Goal: Transaction & Acquisition: Obtain resource

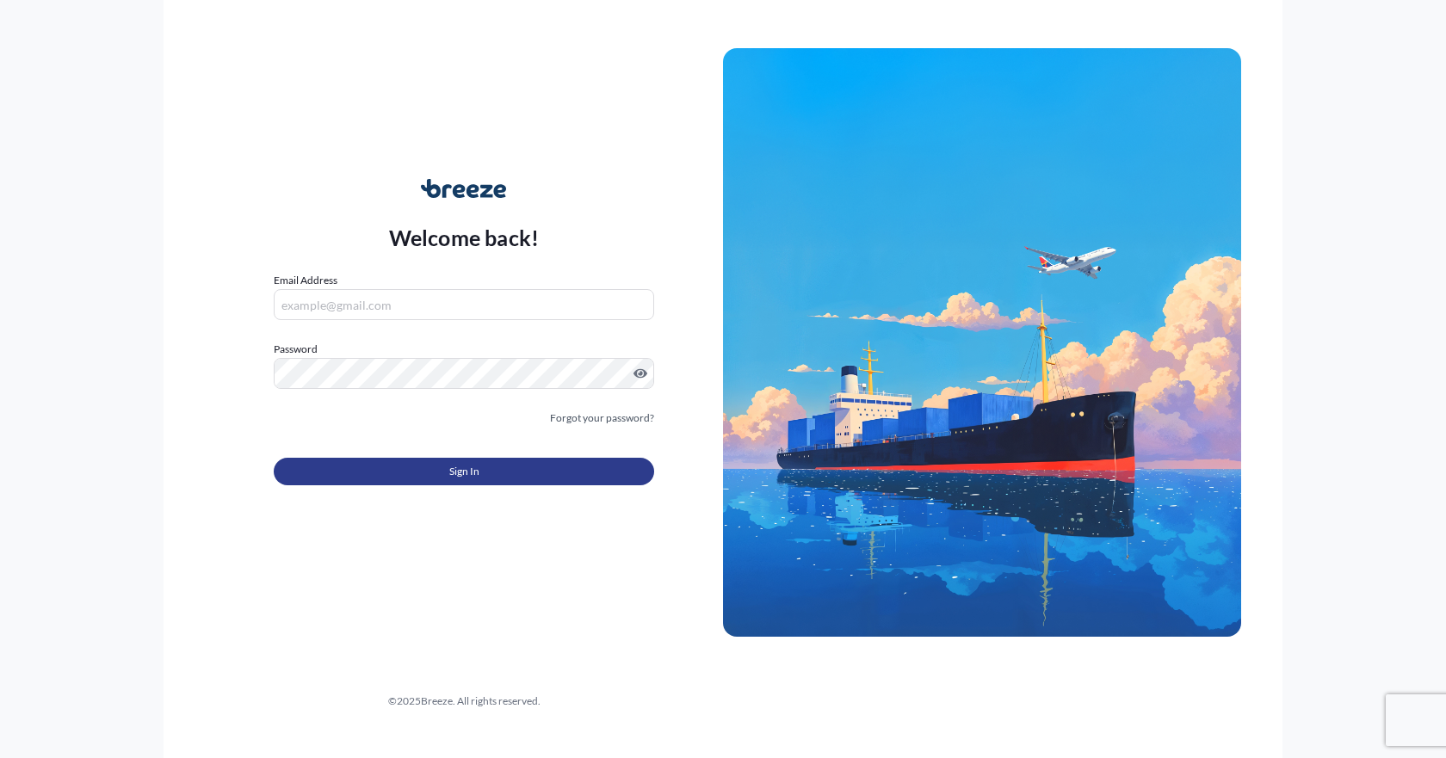
type input "[EMAIL_ADDRESS][DOMAIN_NAME]"
click at [417, 479] on button "Sign In" at bounding box center [464, 472] width 380 height 28
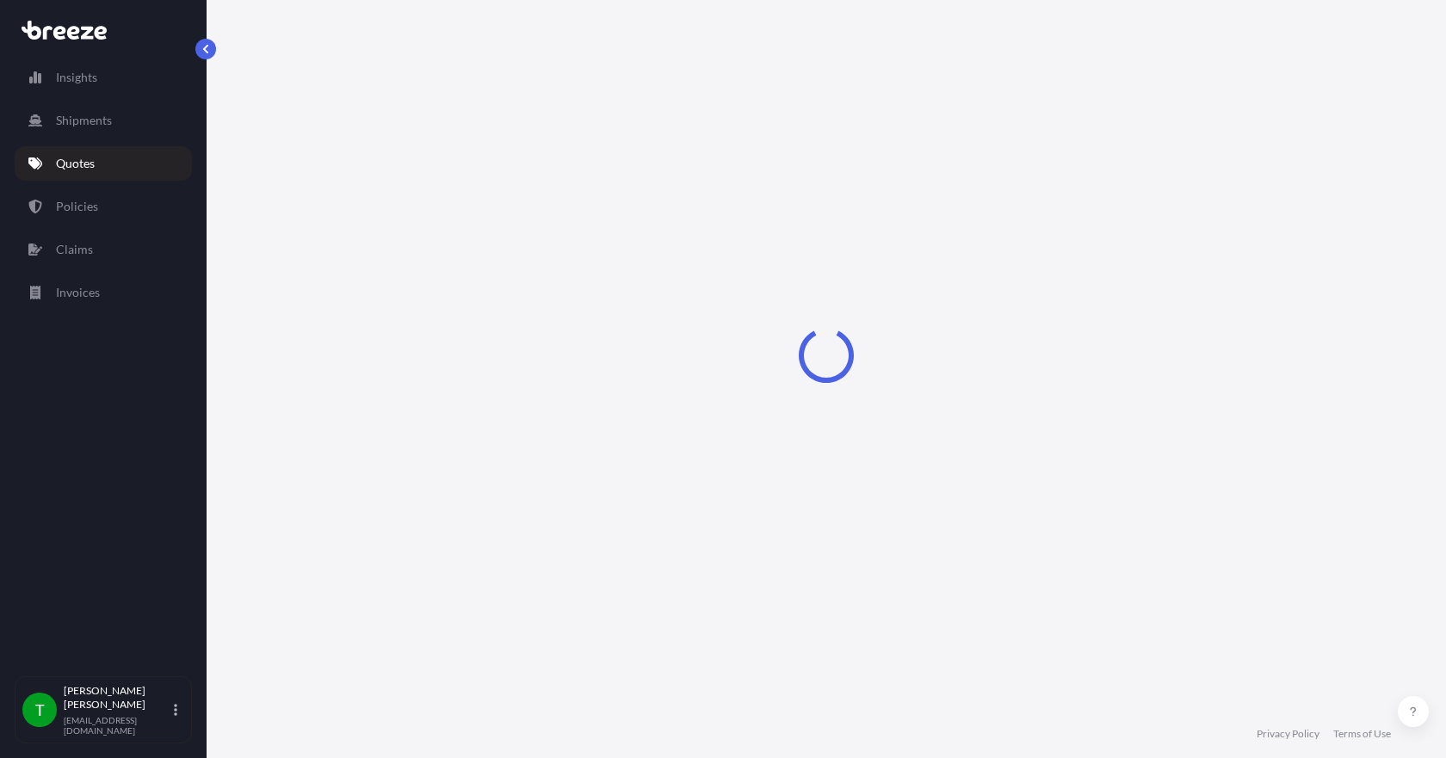
select select "Sea"
select select "1"
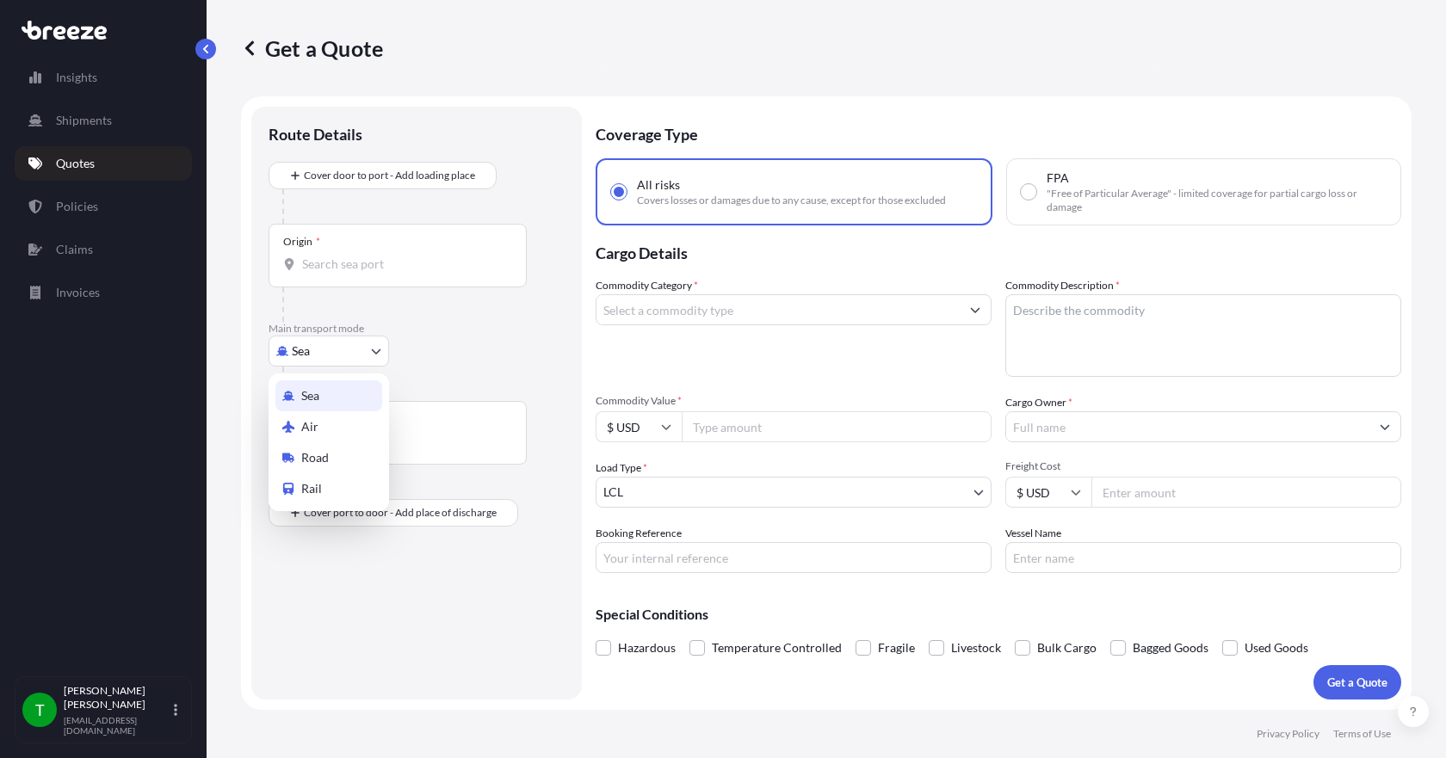
click at [364, 358] on body "Insights Shipments Quotes Policies Claims Invoices T [PERSON_NAME] [EMAIL_ADDRE…" at bounding box center [723, 379] width 1446 height 758
click at [322, 455] on span "Road" at bounding box center [315, 457] width 28 height 17
select select "Road"
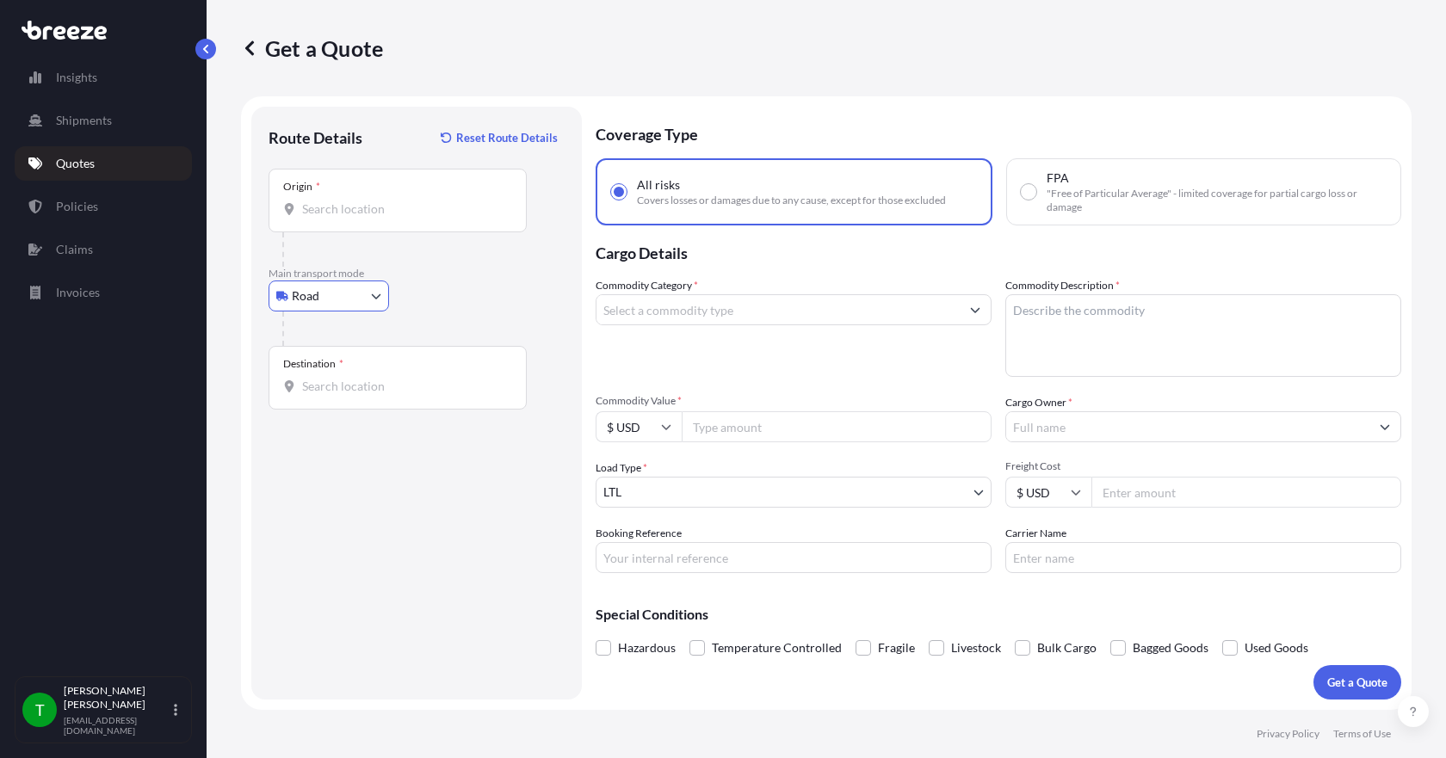
click at [322, 223] on div "Origin *" at bounding box center [397, 201] width 258 height 64
click at [322, 218] on input "Origin *" at bounding box center [403, 209] width 203 height 17
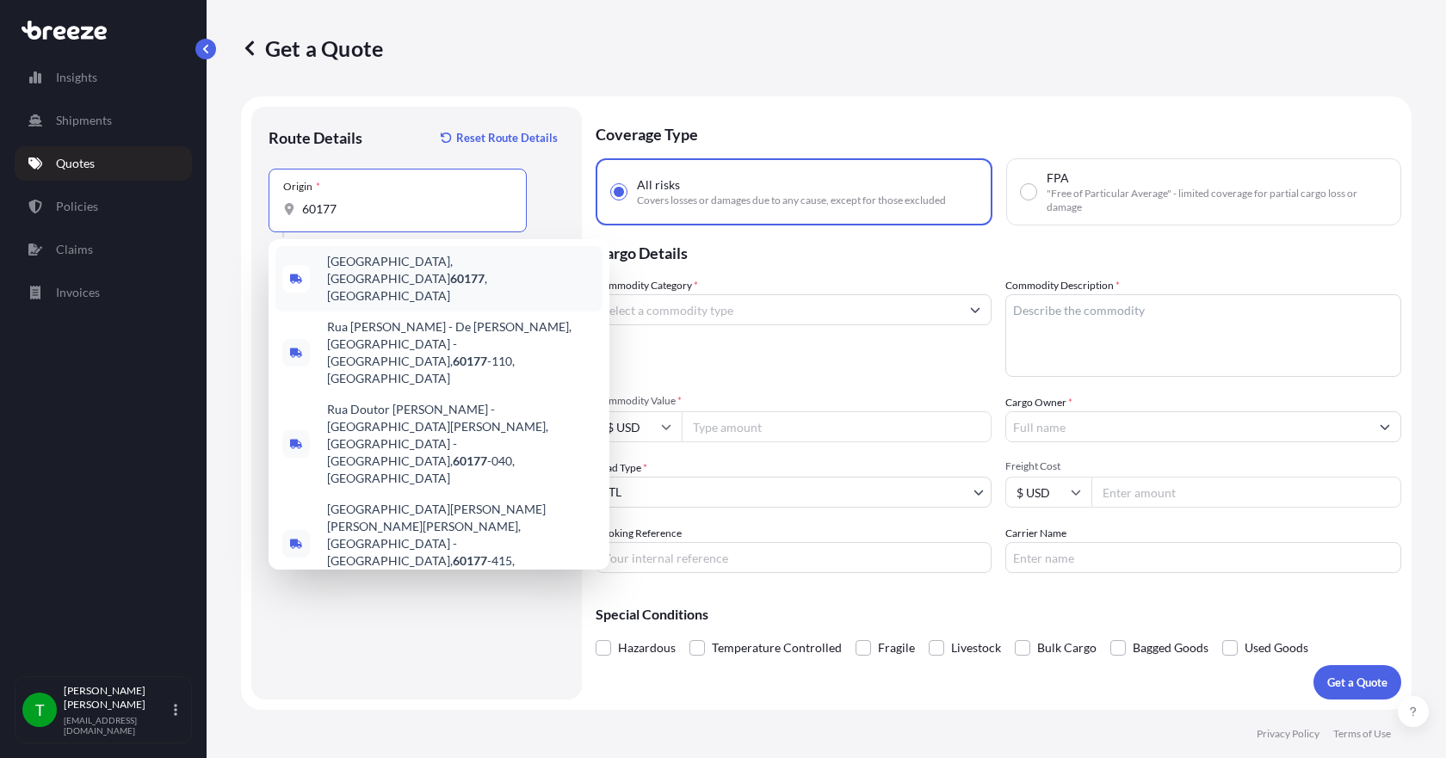
click at [349, 269] on span "[GEOGRAPHIC_DATA] , [GEOGRAPHIC_DATA]" at bounding box center [461, 279] width 268 height 52
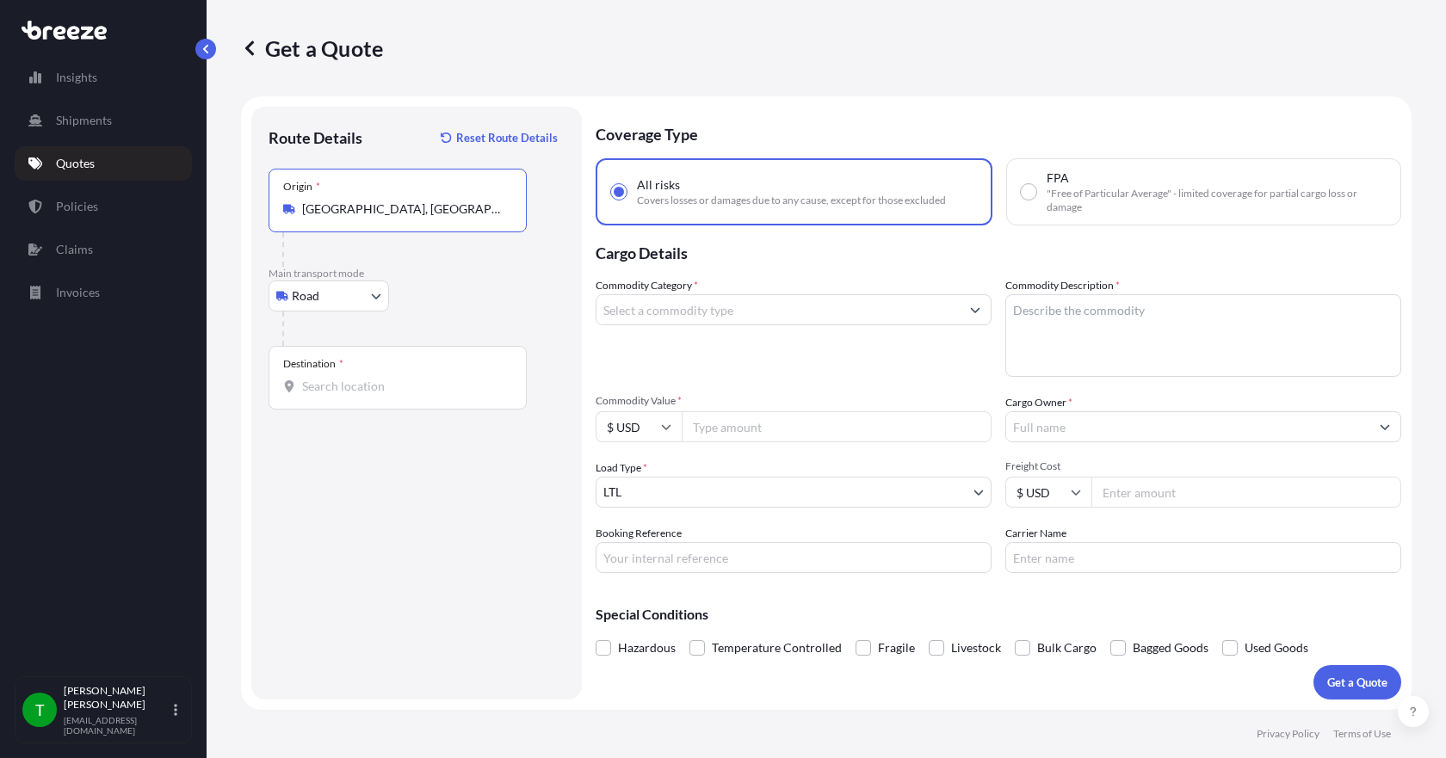
type input "[GEOGRAPHIC_DATA], [GEOGRAPHIC_DATA]"
click at [323, 398] on div "Destination *" at bounding box center [397, 378] width 258 height 64
click at [323, 395] on input "Destination *" at bounding box center [403, 386] width 203 height 17
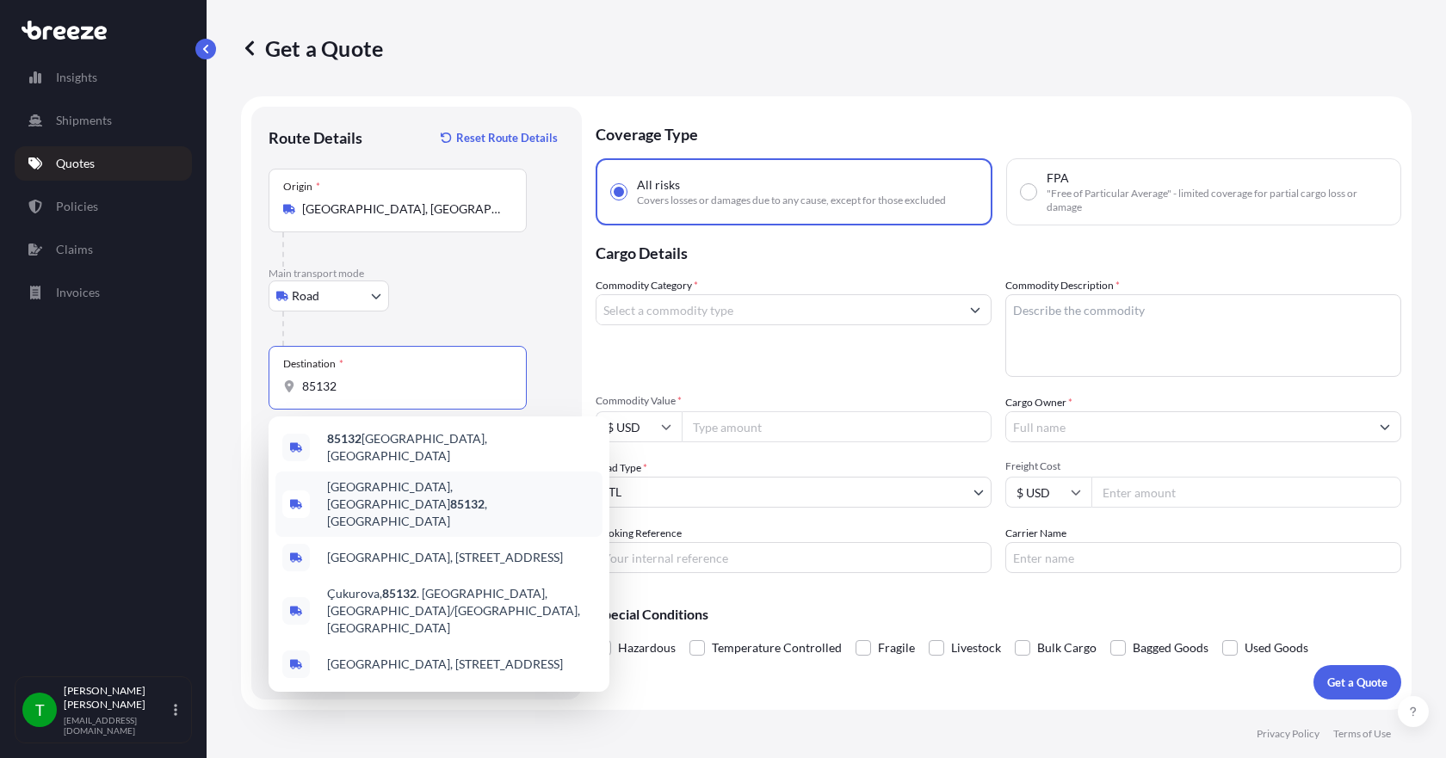
click at [344, 483] on span "[GEOGRAPHIC_DATA], AZ 85132 , [GEOGRAPHIC_DATA]" at bounding box center [461, 504] width 268 height 52
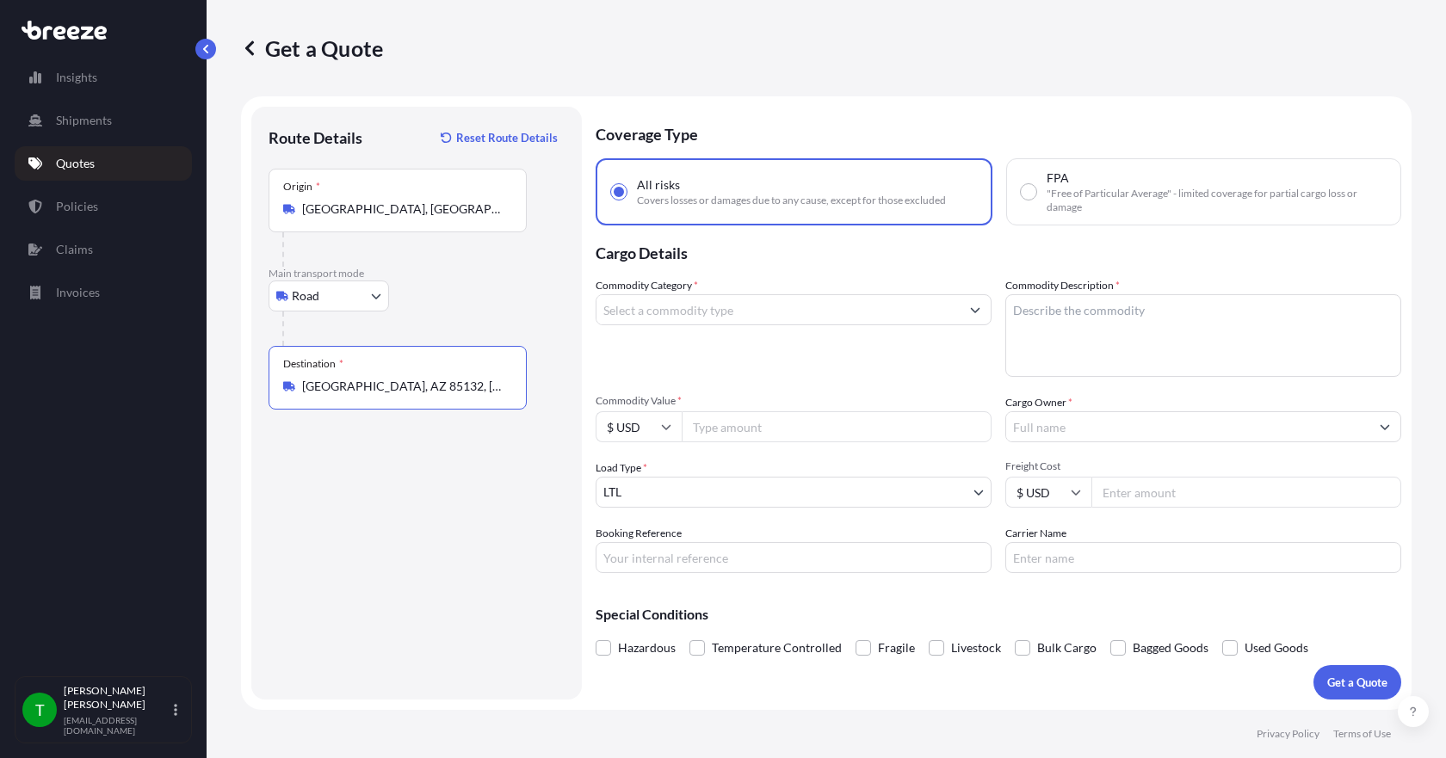
type input "[GEOGRAPHIC_DATA], AZ 85132, [GEOGRAPHIC_DATA]"
click at [612, 321] on input "Commodity Category *" at bounding box center [777, 309] width 363 height 31
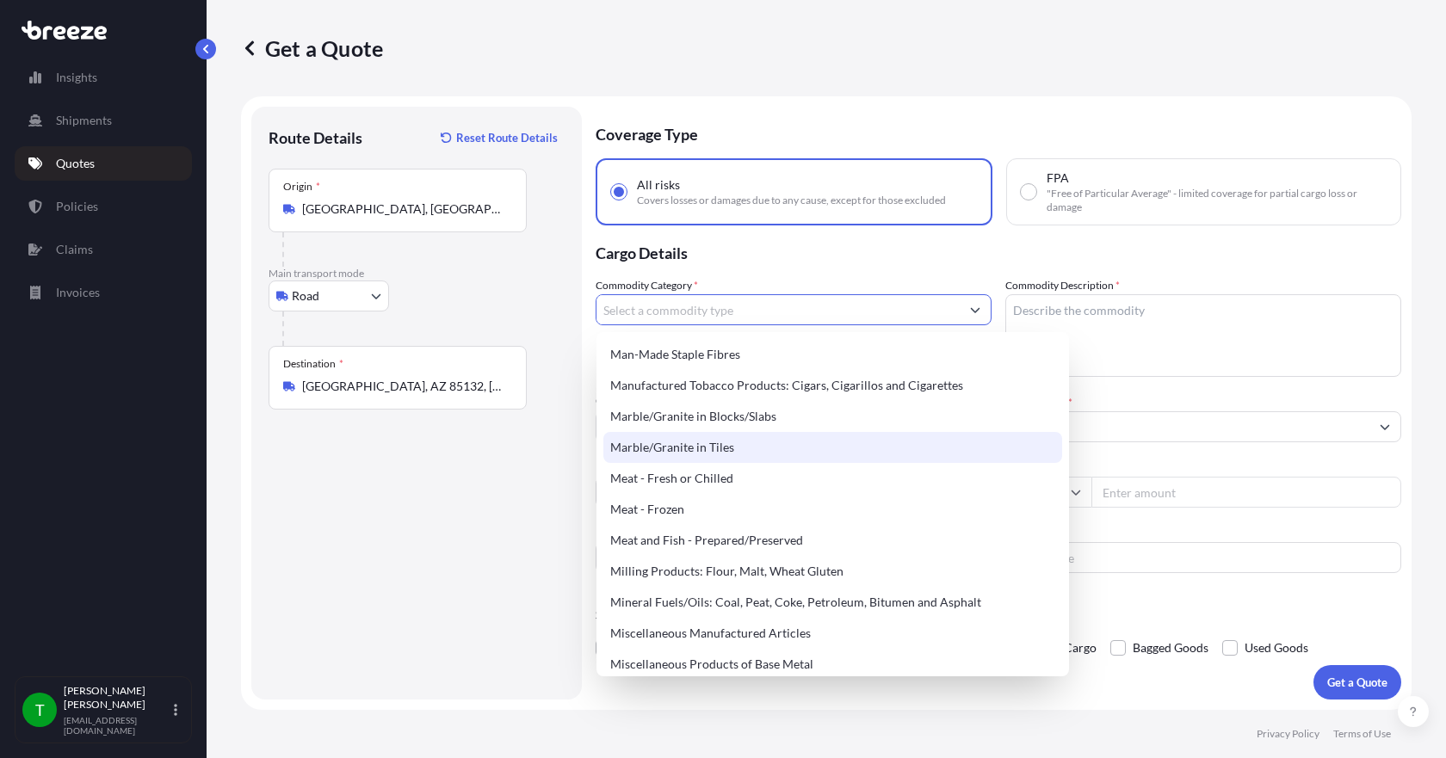
scroll to position [2237, 0]
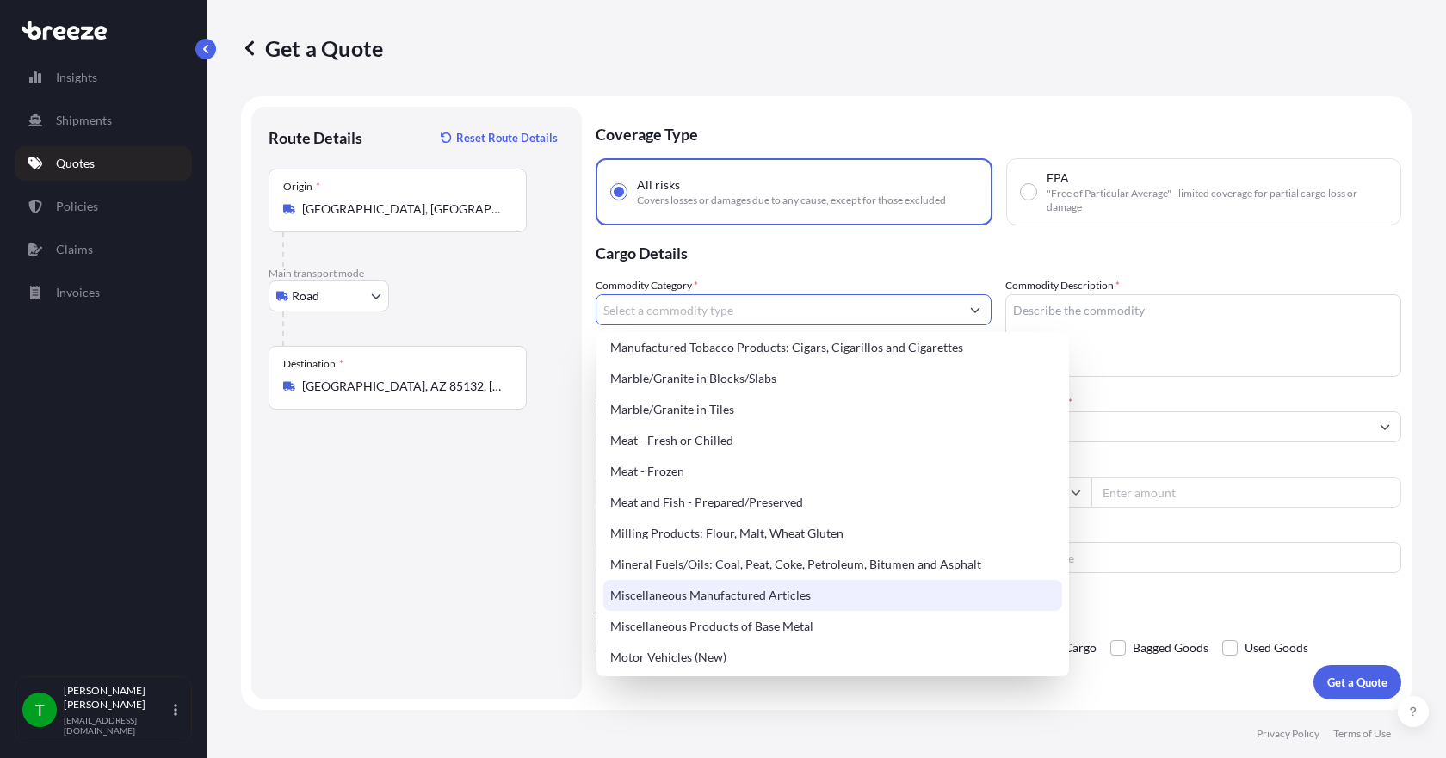
click at [699, 596] on div "Miscellaneous Manufactured Articles" at bounding box center [832, 595] width 459 height 31
type input "Miscellaneous Manufactured Articles"
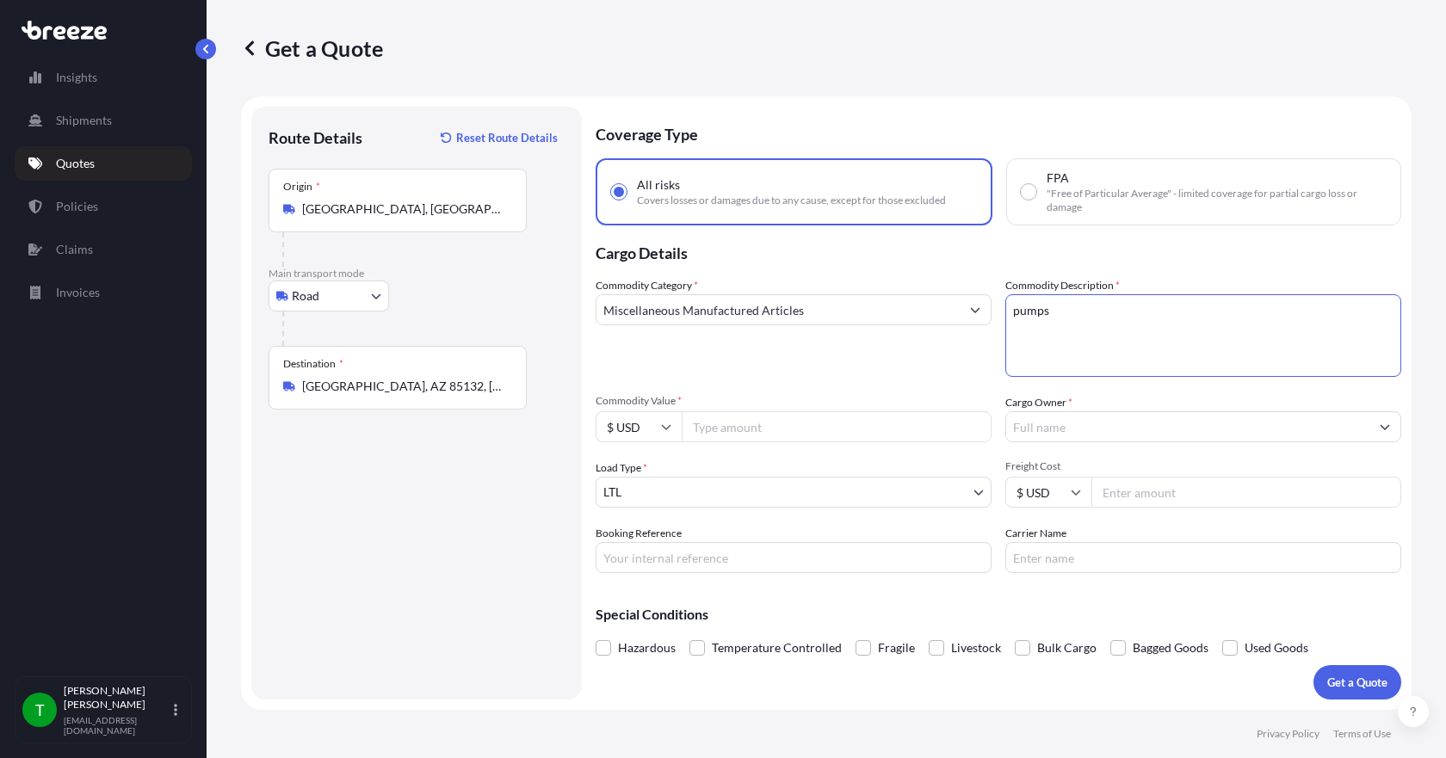
type textarea "pumps"
type input "4721.48"
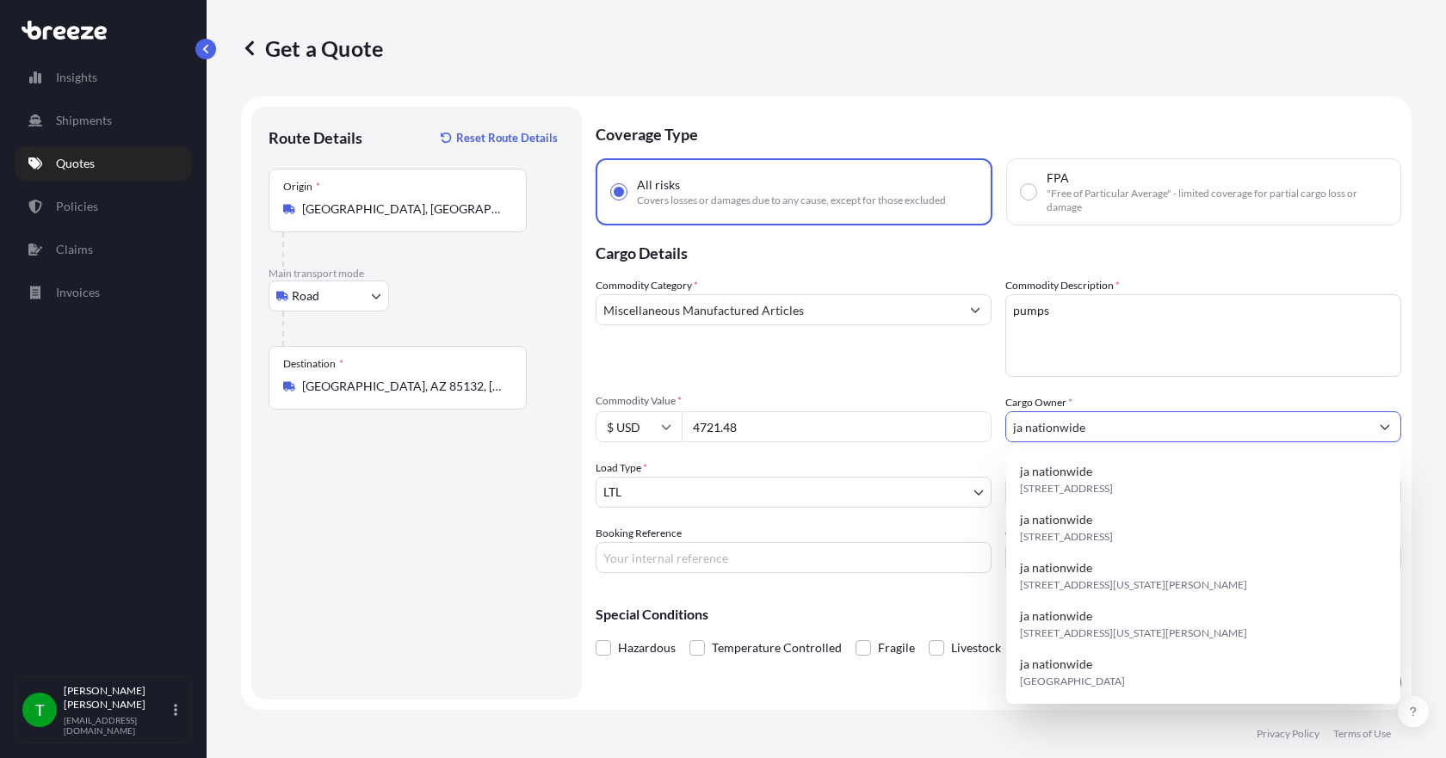
type input "ja nationwide"
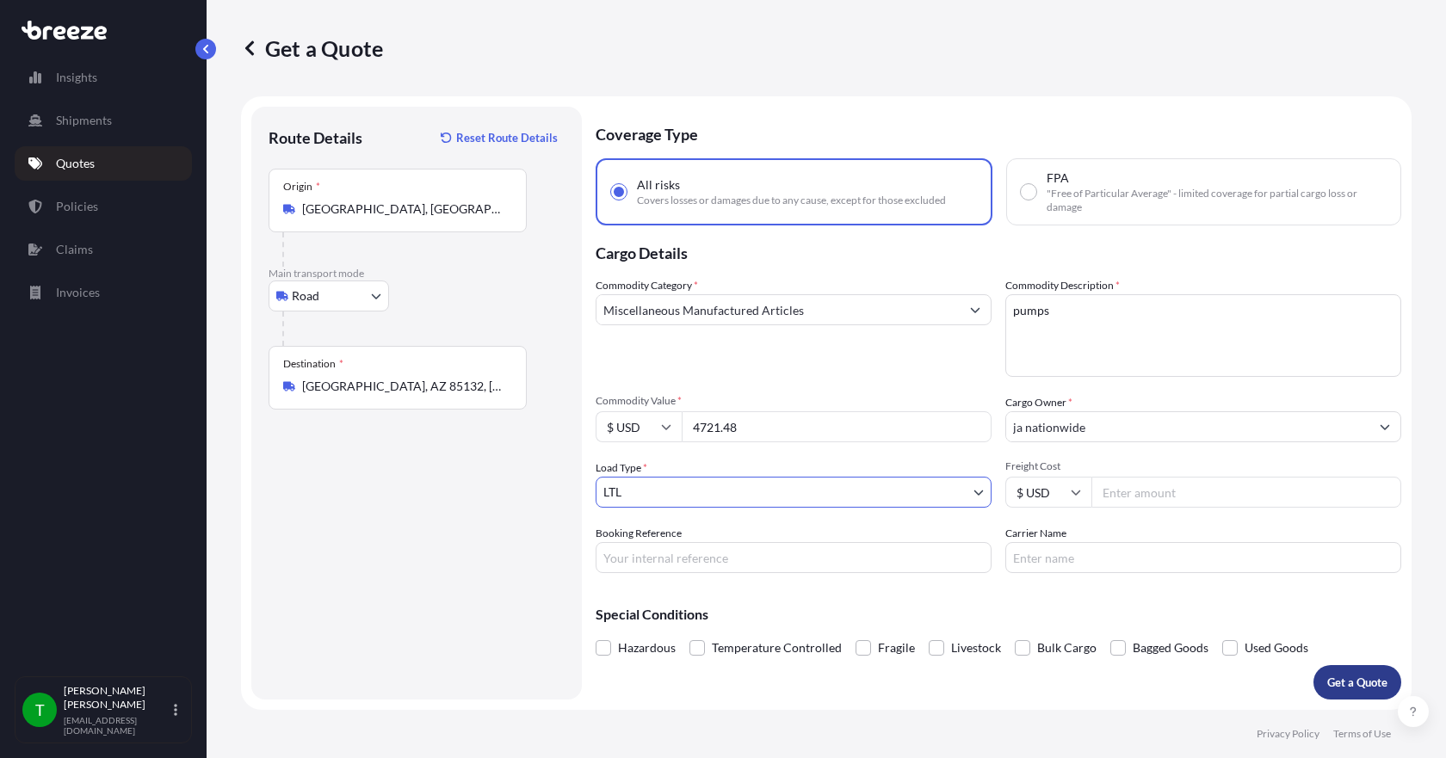
click at [1343, 678] on p "Get a Quote" at bounding box center [1357, 682] width 60 height 17
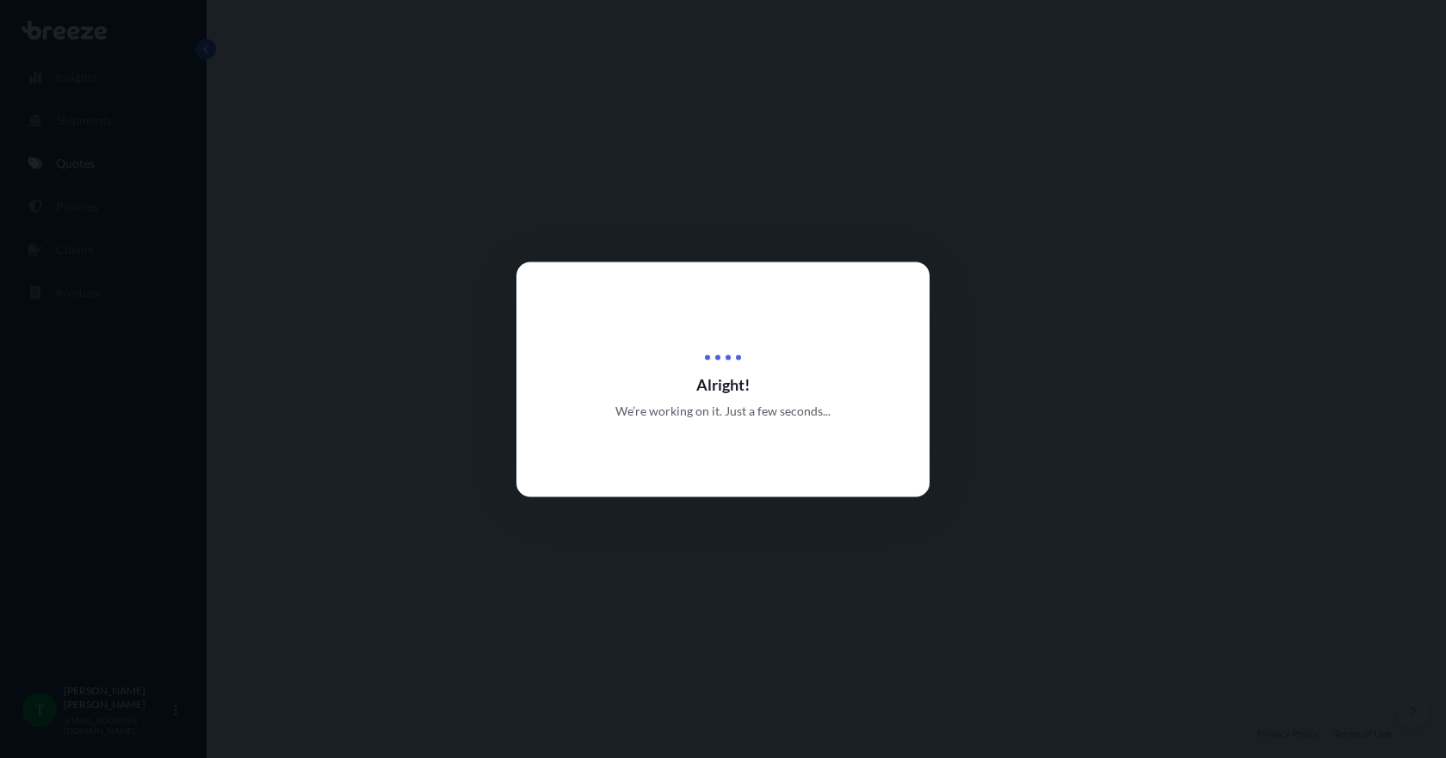
select select "Road"
select select "1"
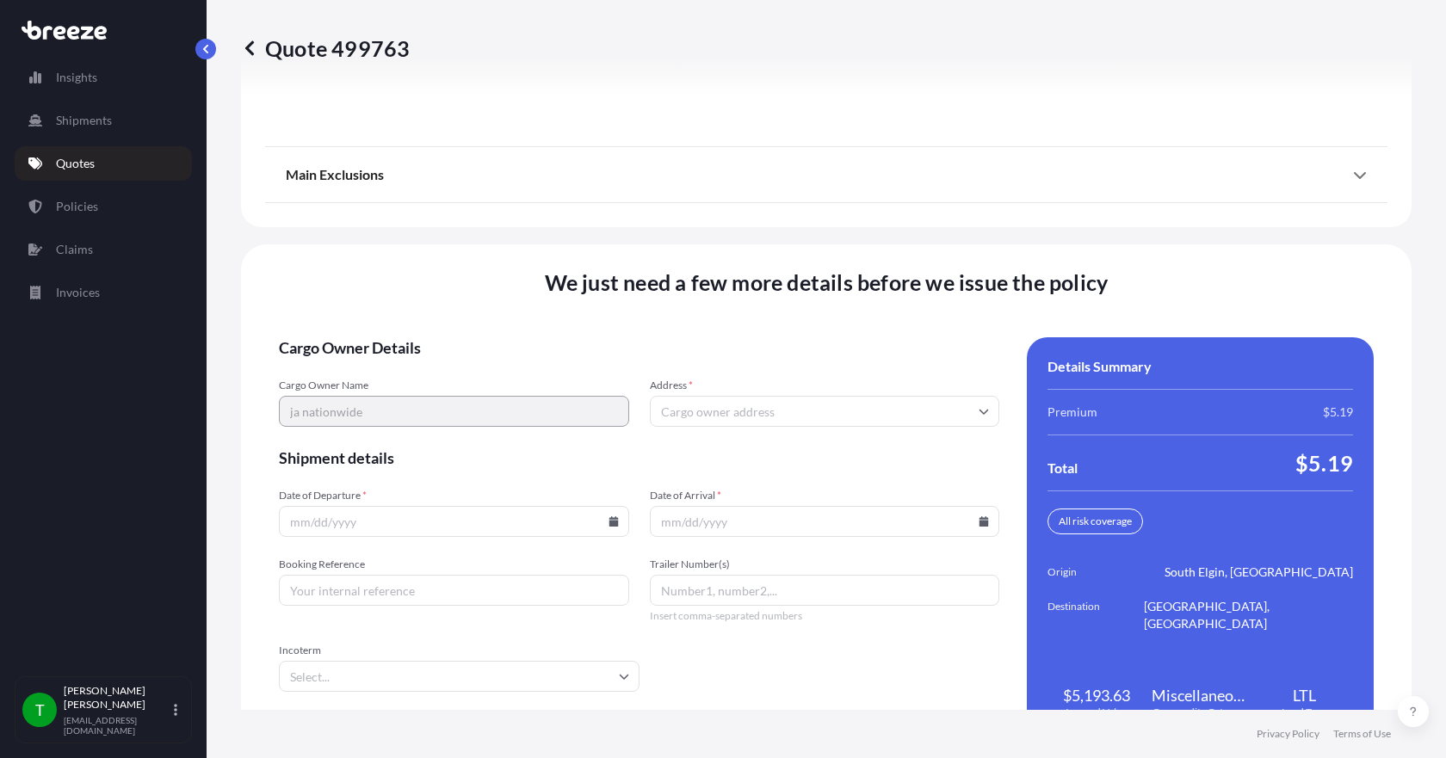
scroll to position [2254, 0]
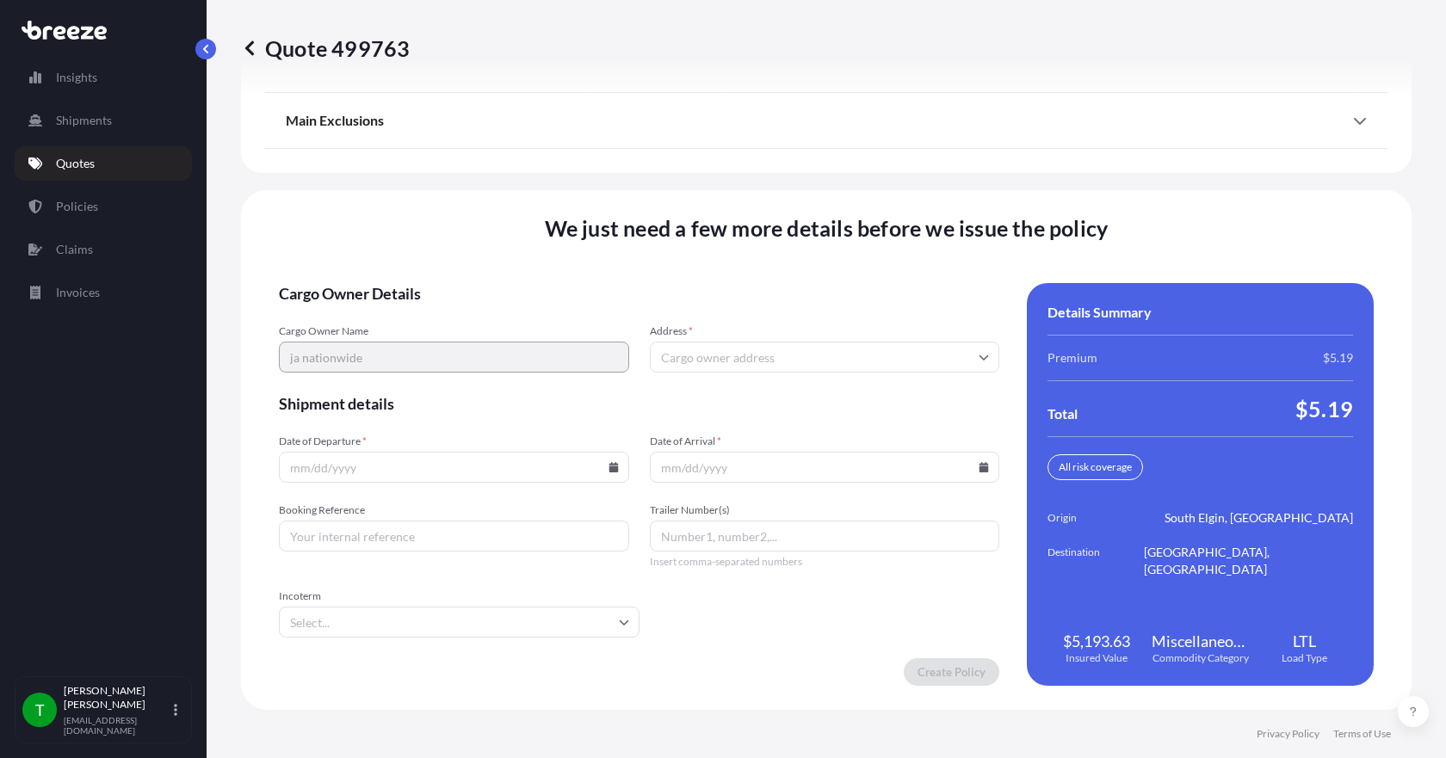
click at [672, 355] on input "Address *" at bounding box center [825, 357] width 350 height 31
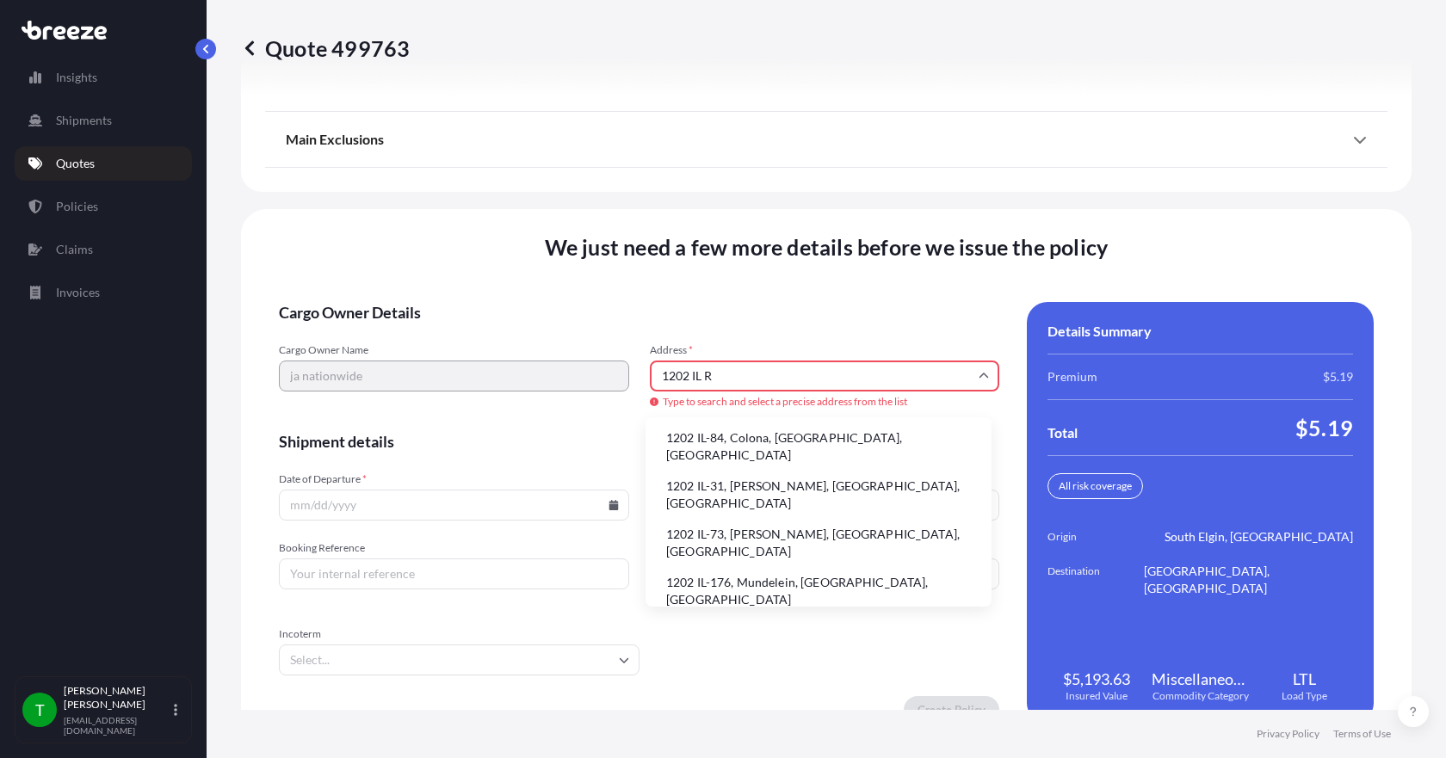
click at [739, 479] on li "1202 IL-31, [PERSON_NAME], [GEOGRAPHIC_DATA], [GEOGRAPHIC_DATA]" at bounding box center [818, 494] width 332 height 45
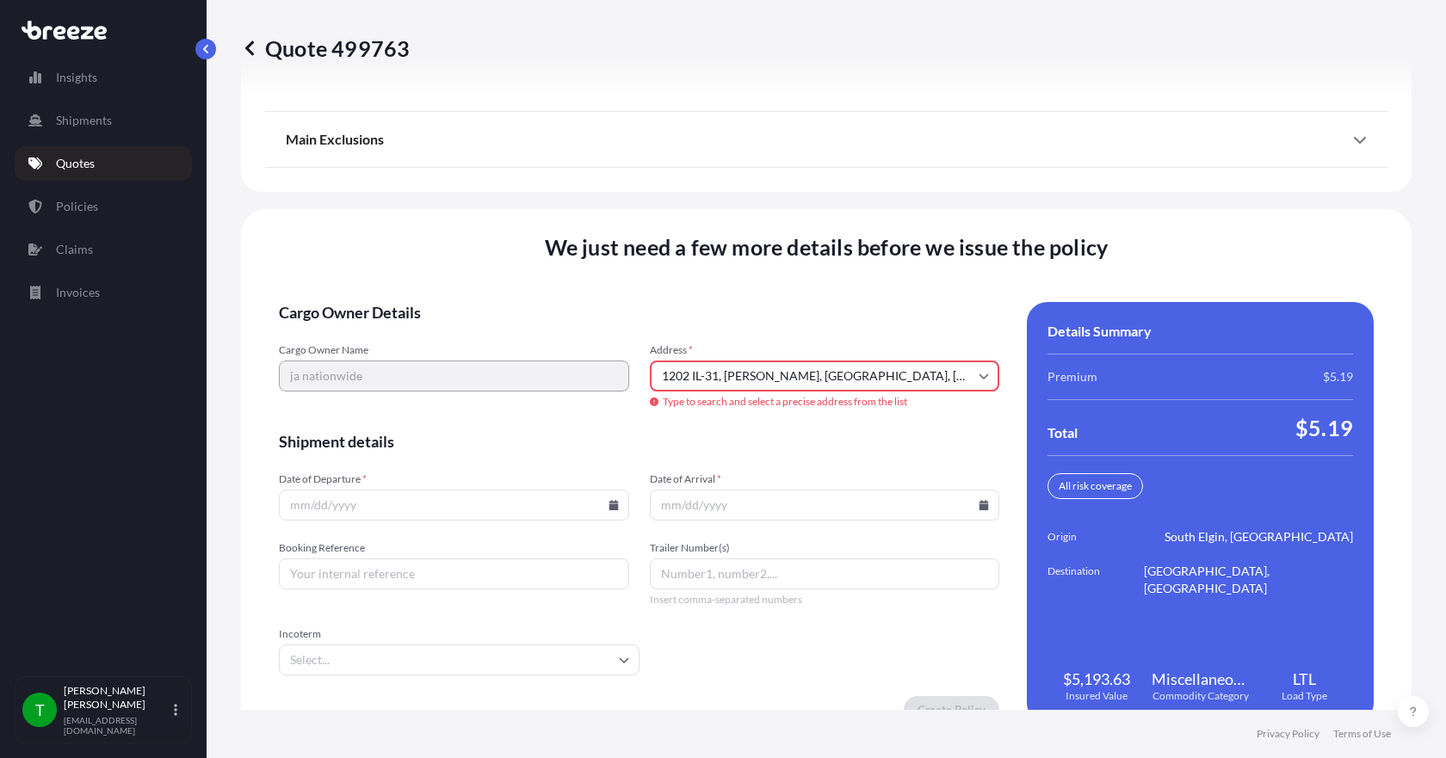
type input "[STREET_ADDRESS][PERSON_NAME]"
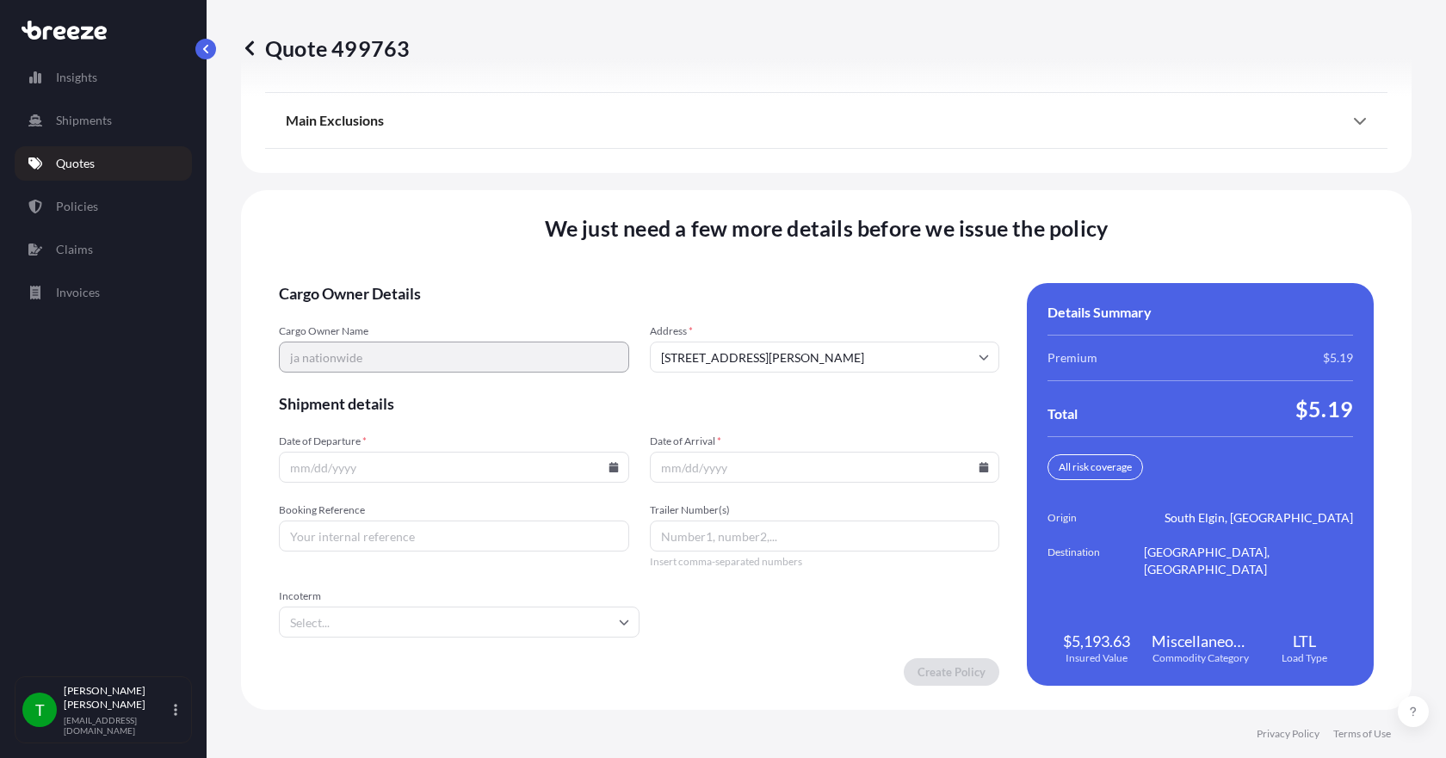
click at [611, 463] on icon at bounding box center [612, 467] width 9 height 10
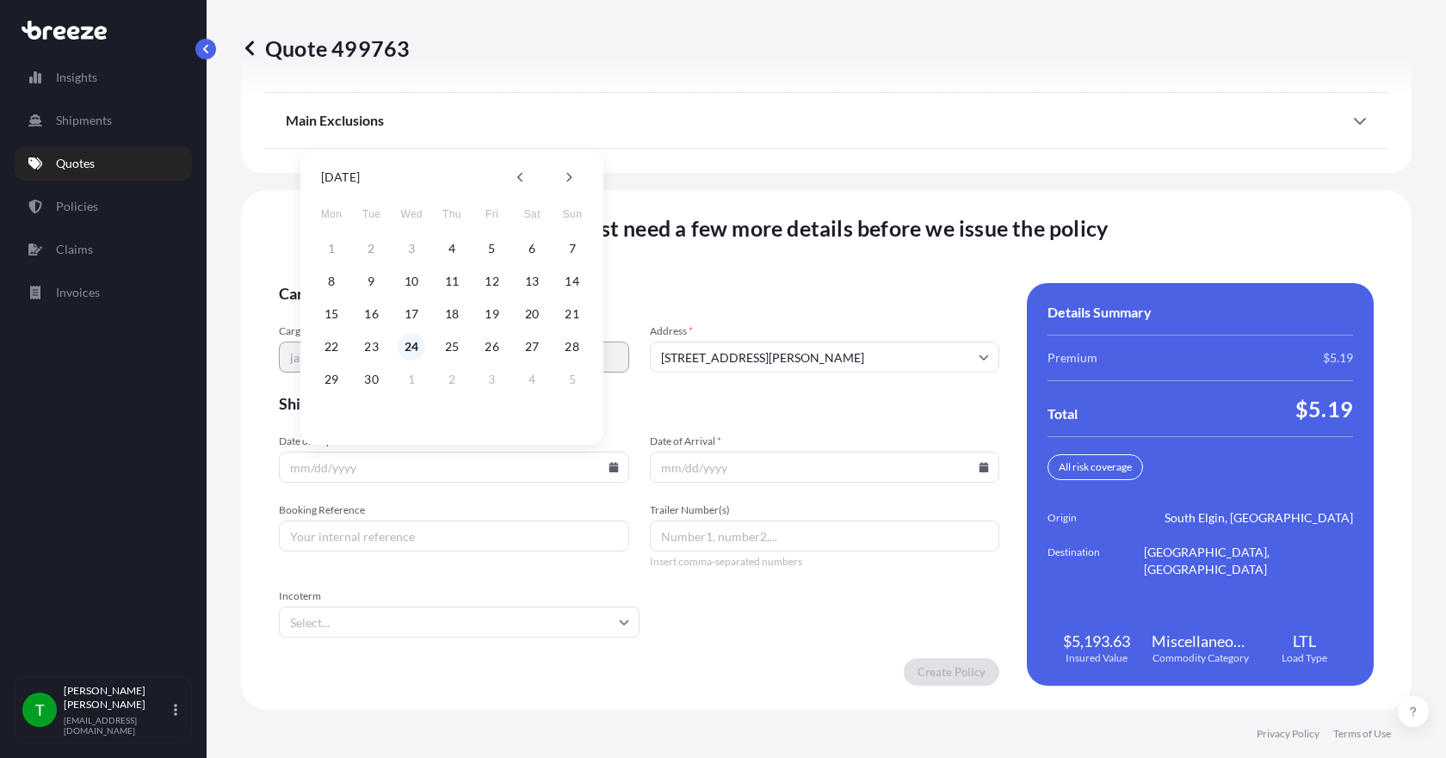
click at [417, 346] on button "24" at bounding box center [412, 347] width 28 height 28
type input "[DATE]"
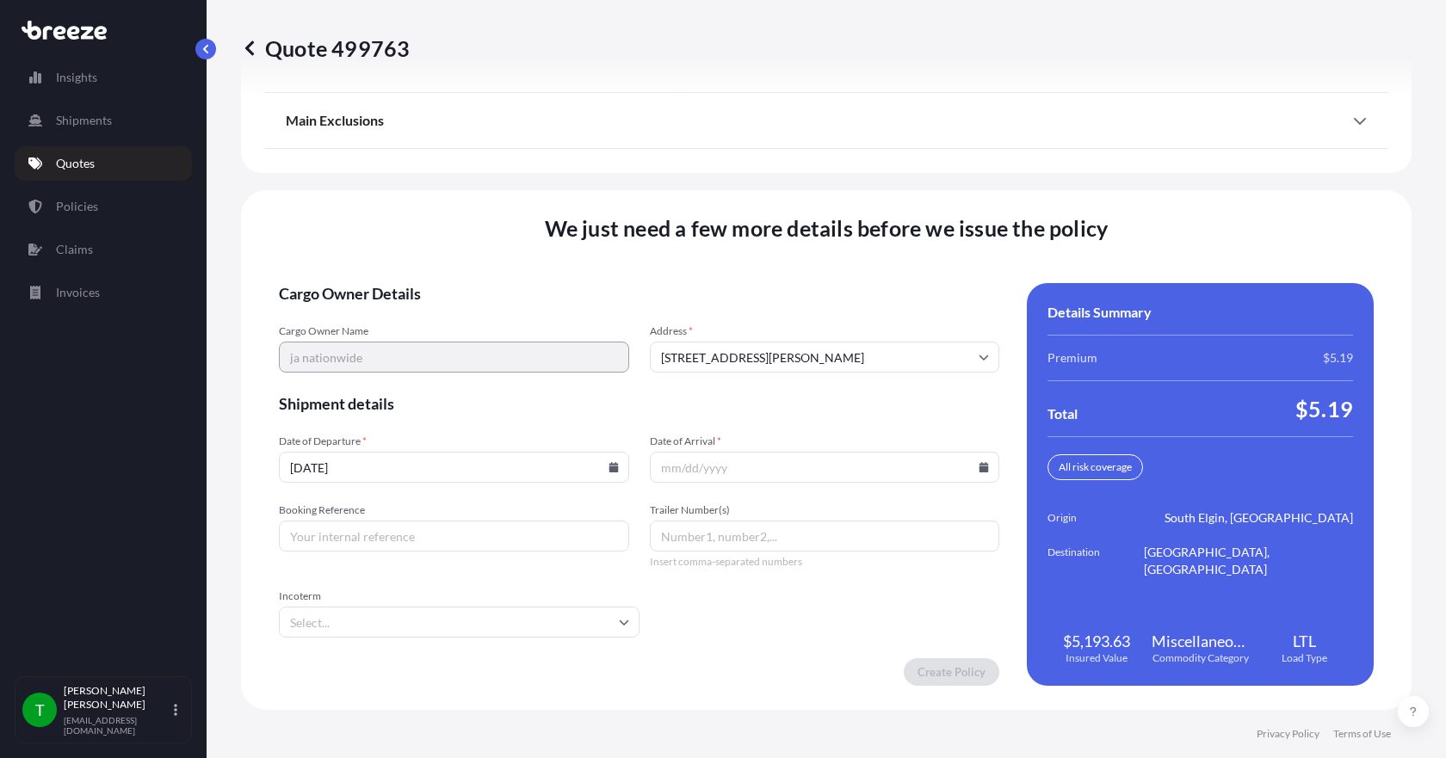
click at [978, 468] on icon at bounding box center [983, 467] width 10 height 10
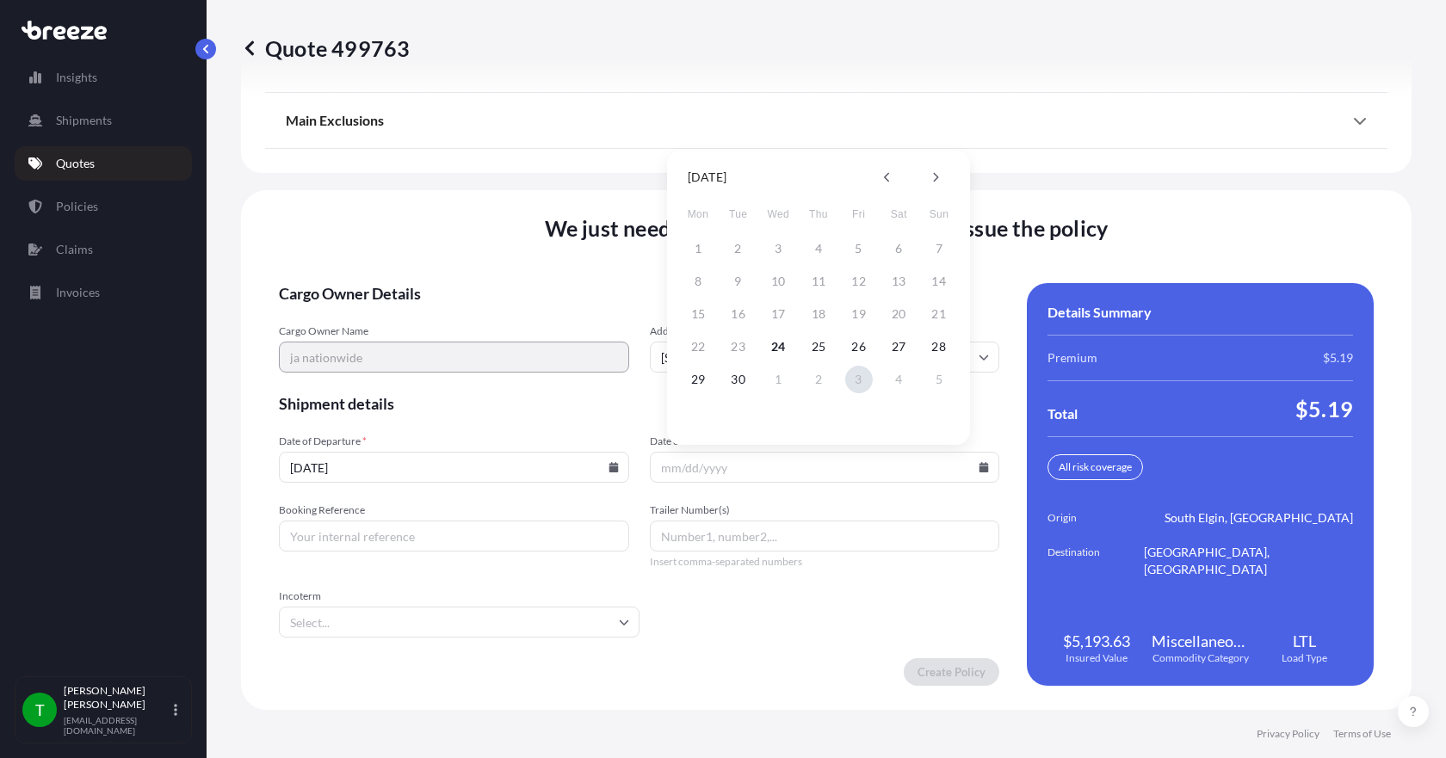
click at [861, 379] on button "3" at bounding box center [859, 380] width 28 height 28
type input "[DATE]"
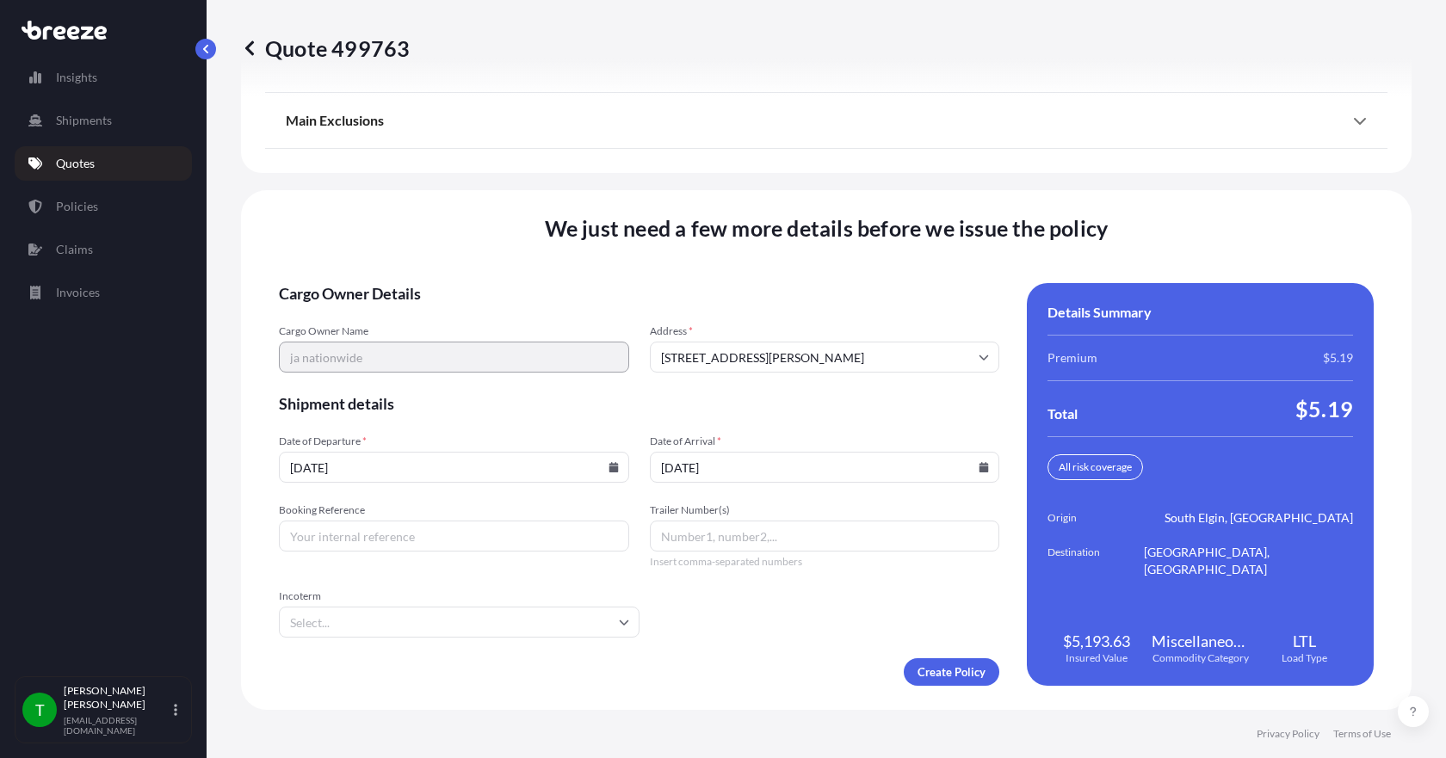
click at [447, 541] on input "Booking Reference" at bounding box center [454, 536] width 350 height 31
type input "350038"
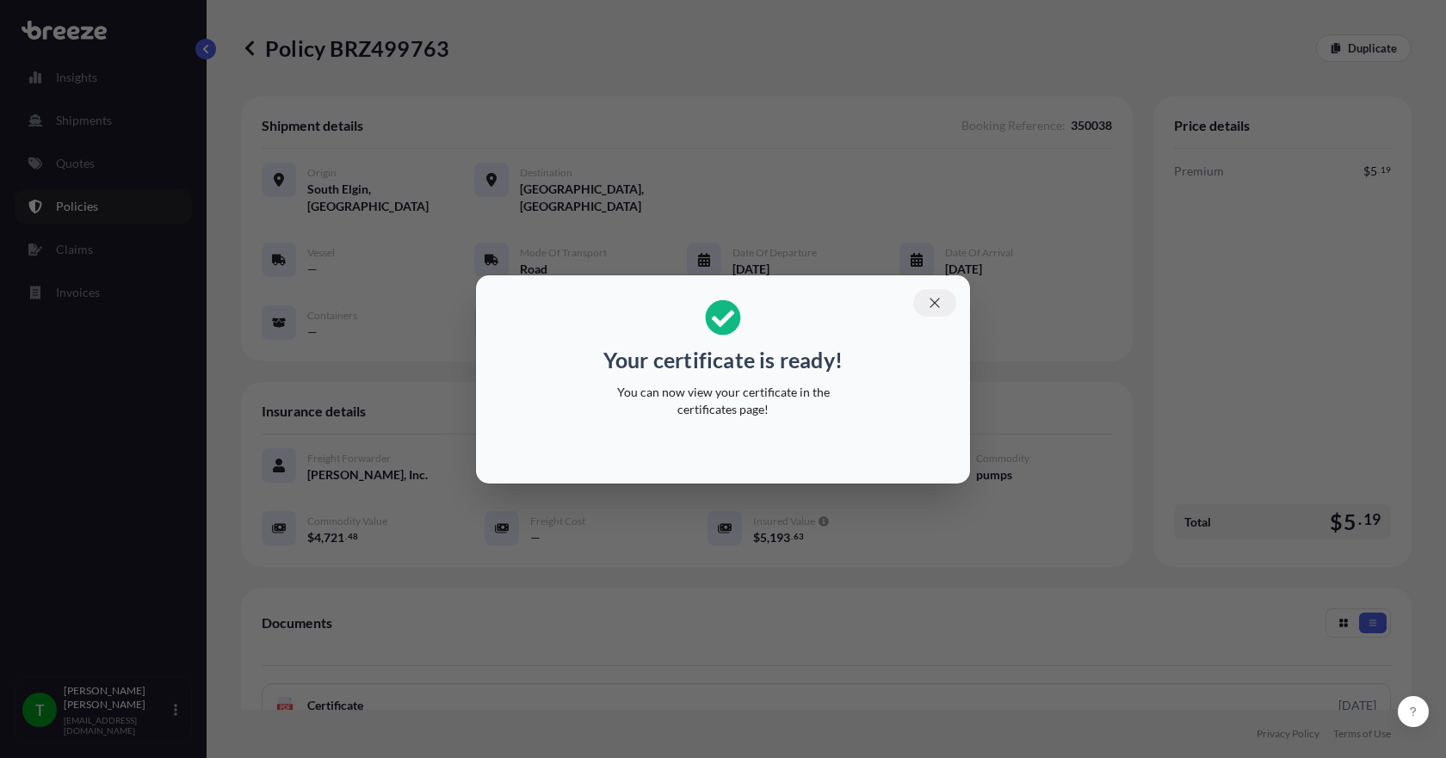
click at [938, 301] on icon "button" at bounding box center [934, 302] width 15 height 15
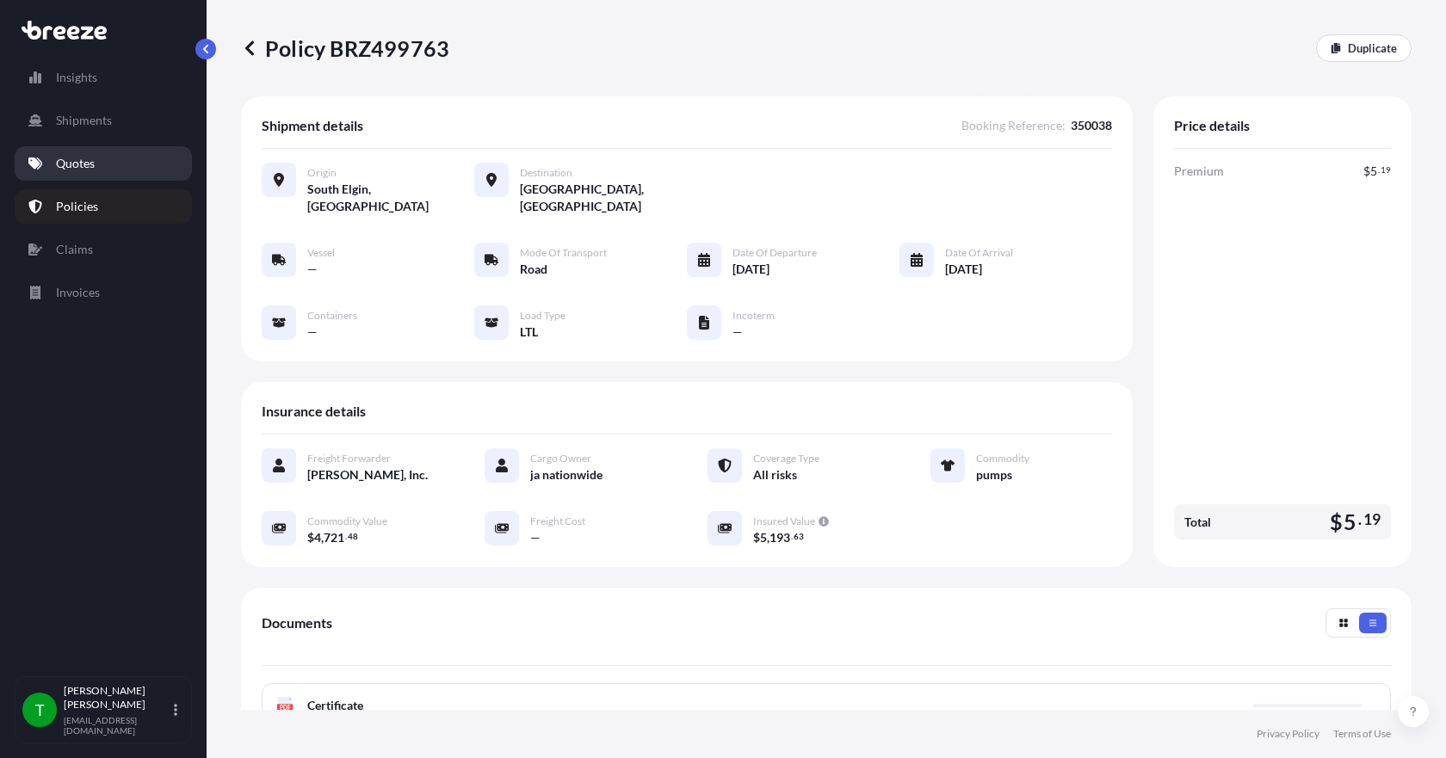
click at [93, 170] on p "Quotes" at bounding box center [75, 163] width 39 height 17
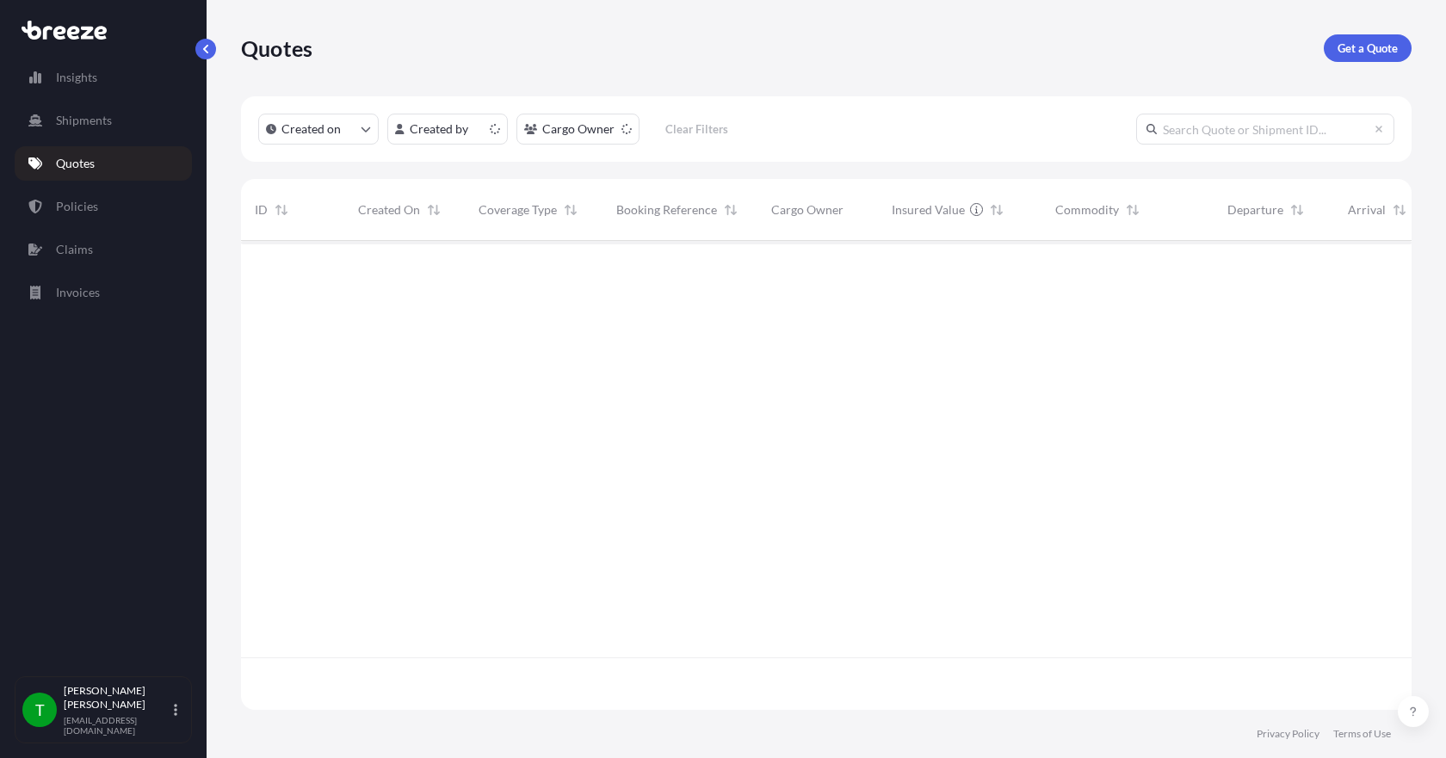
scroll to position [466, 1157]
click at [1347, 53] on p "Get a Quote" at bounding box center [1367, 48] width 60 height 17
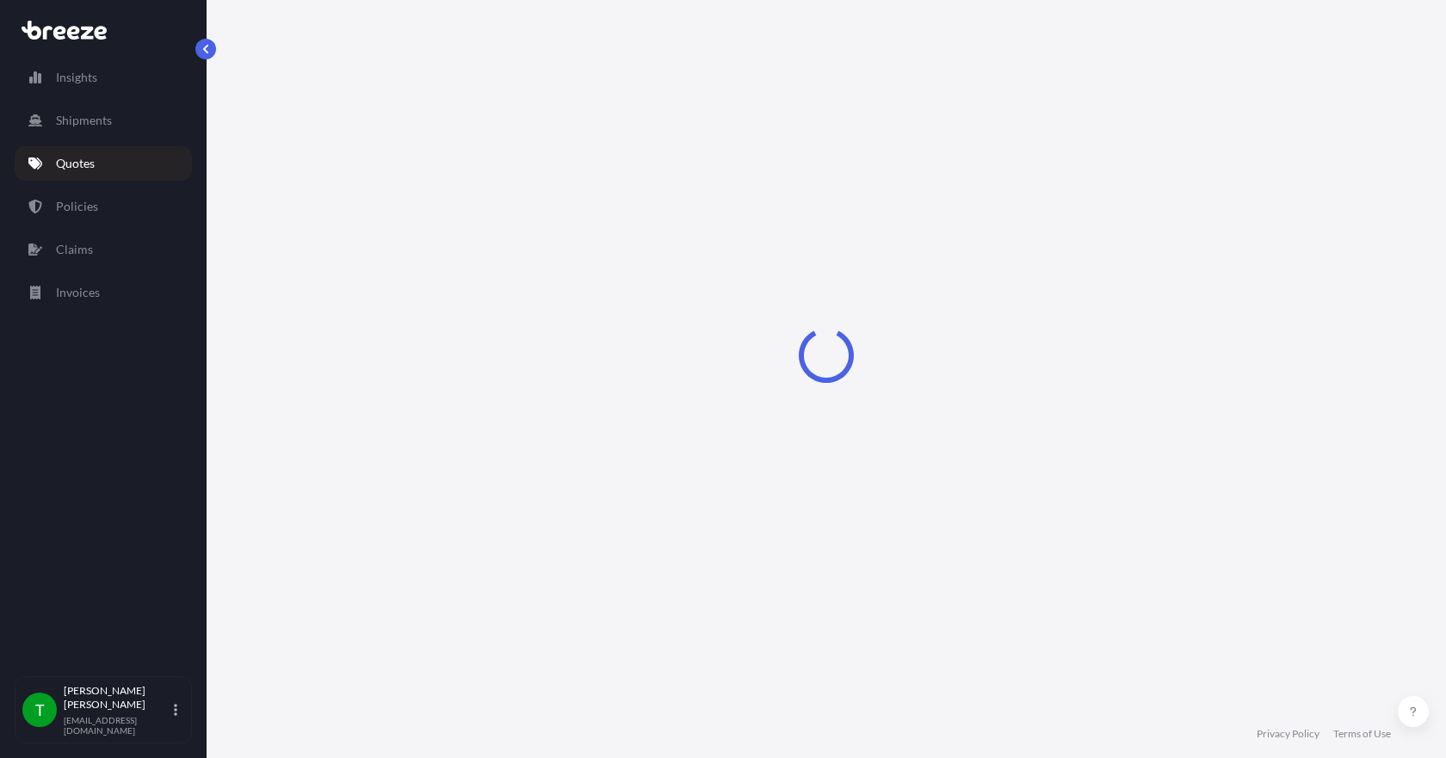
select select "Sea"
select select "1"
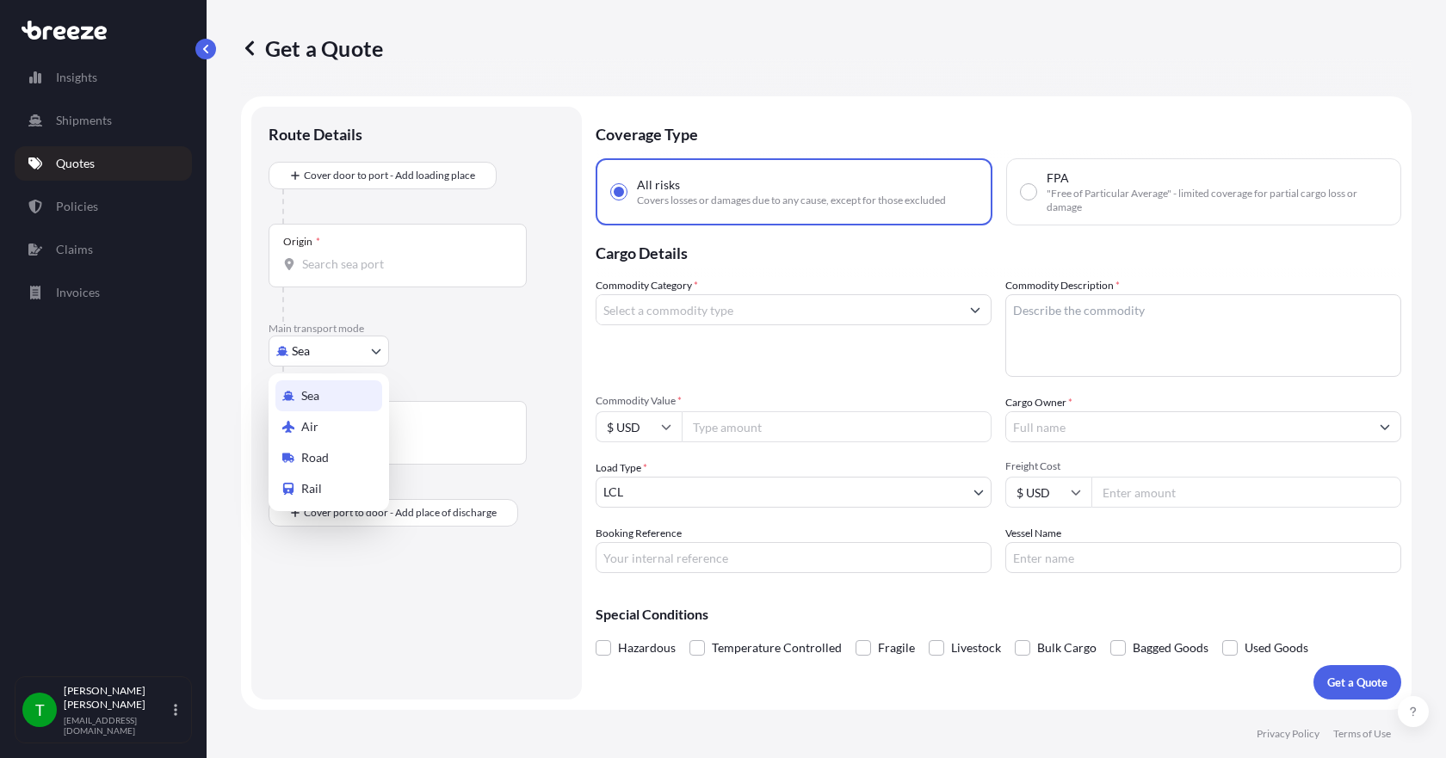
click at [380, 357] on body "Insights Shipments Quotes Policies Claims Invoices T [PERSON_NAME] [EMAIL_ADDRE…" at bounding box center [723, 379] width 1446 height 758
click at [322, 459] on span "Road" at bounding box center [315, 457] width 28 height 17
select select "Road"
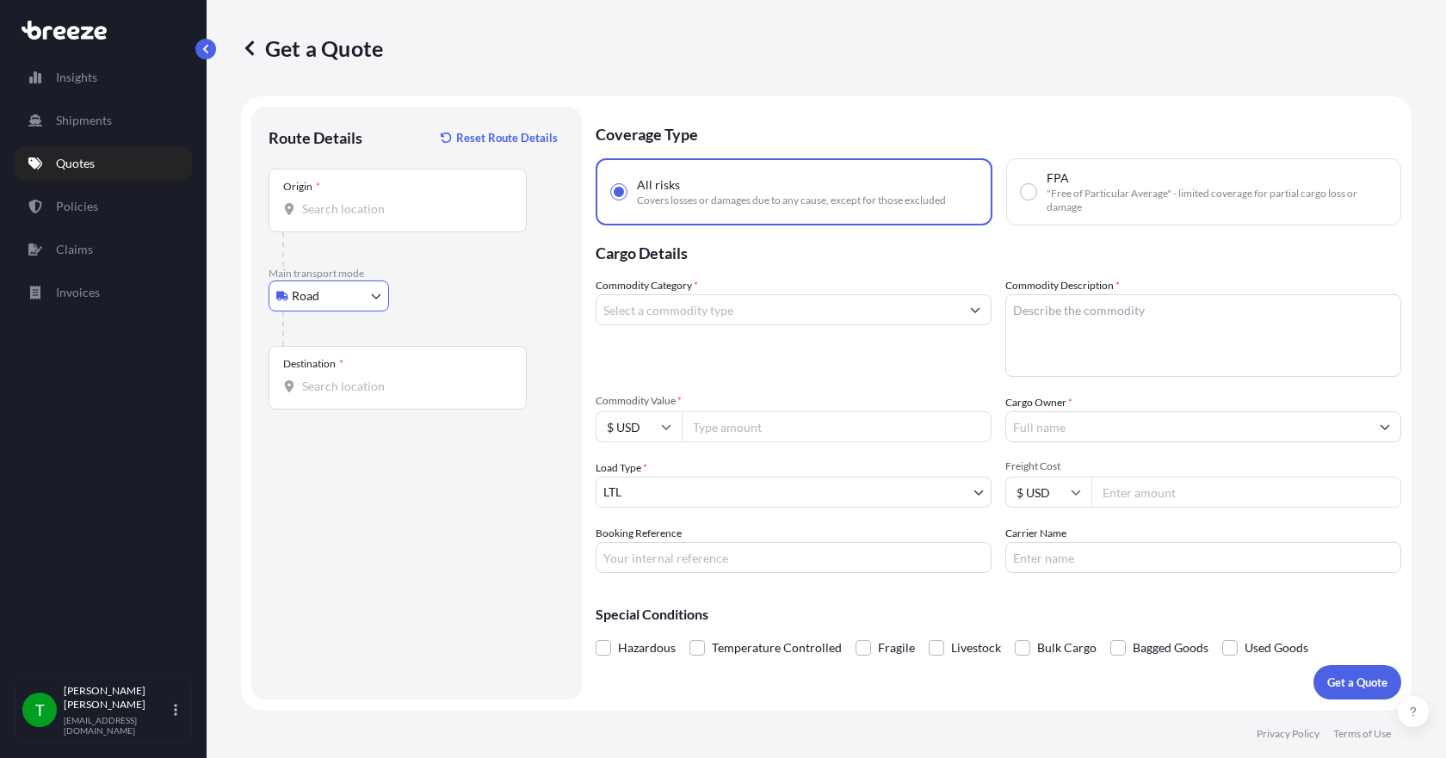
click at [320, 214] on input "Origin *" at bounding box center [403, 209] width 203 height 17
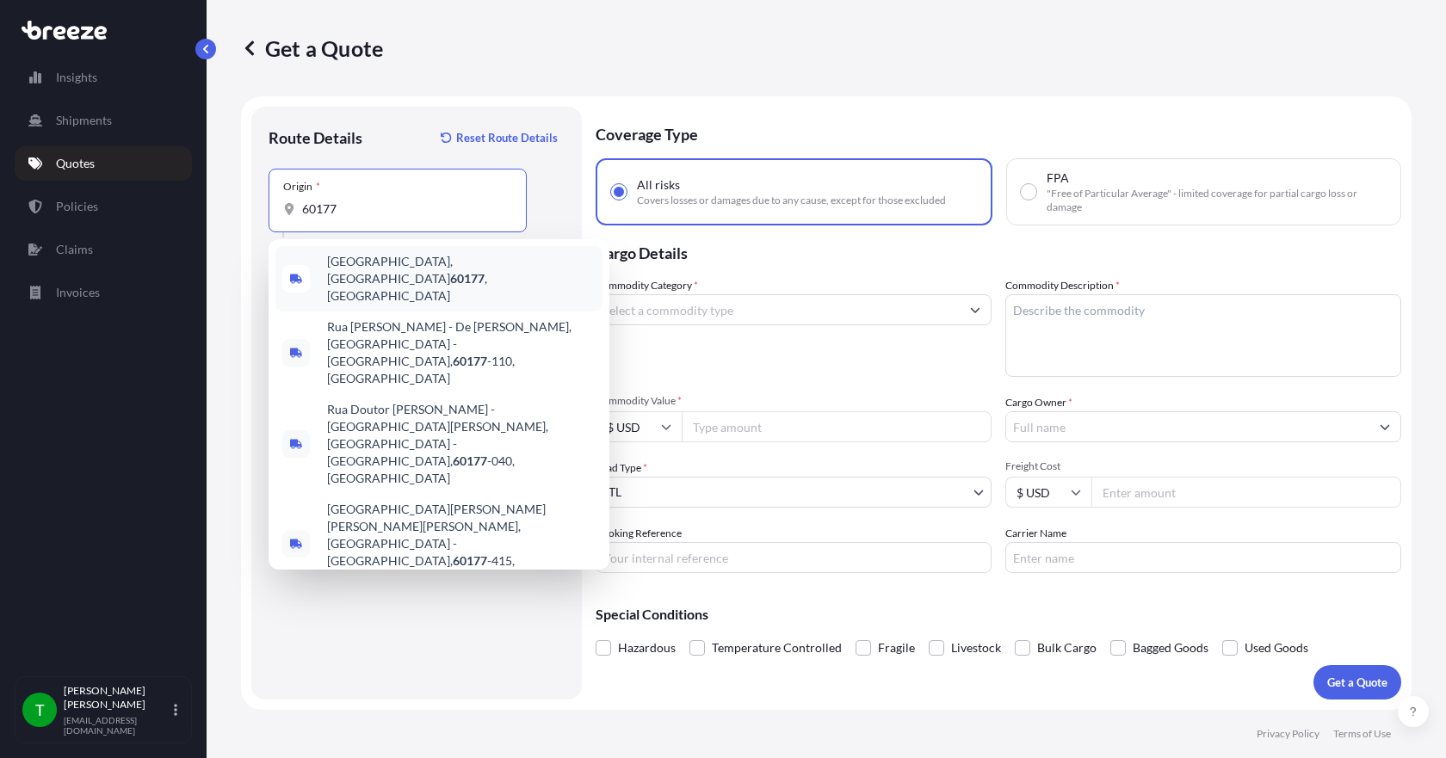
click at [342, 261] on span "[GEOGRAPHIC_DATA] , [GEOGRAPHIC_DATA]" at bounding box center [461, 279] width 268 height 52
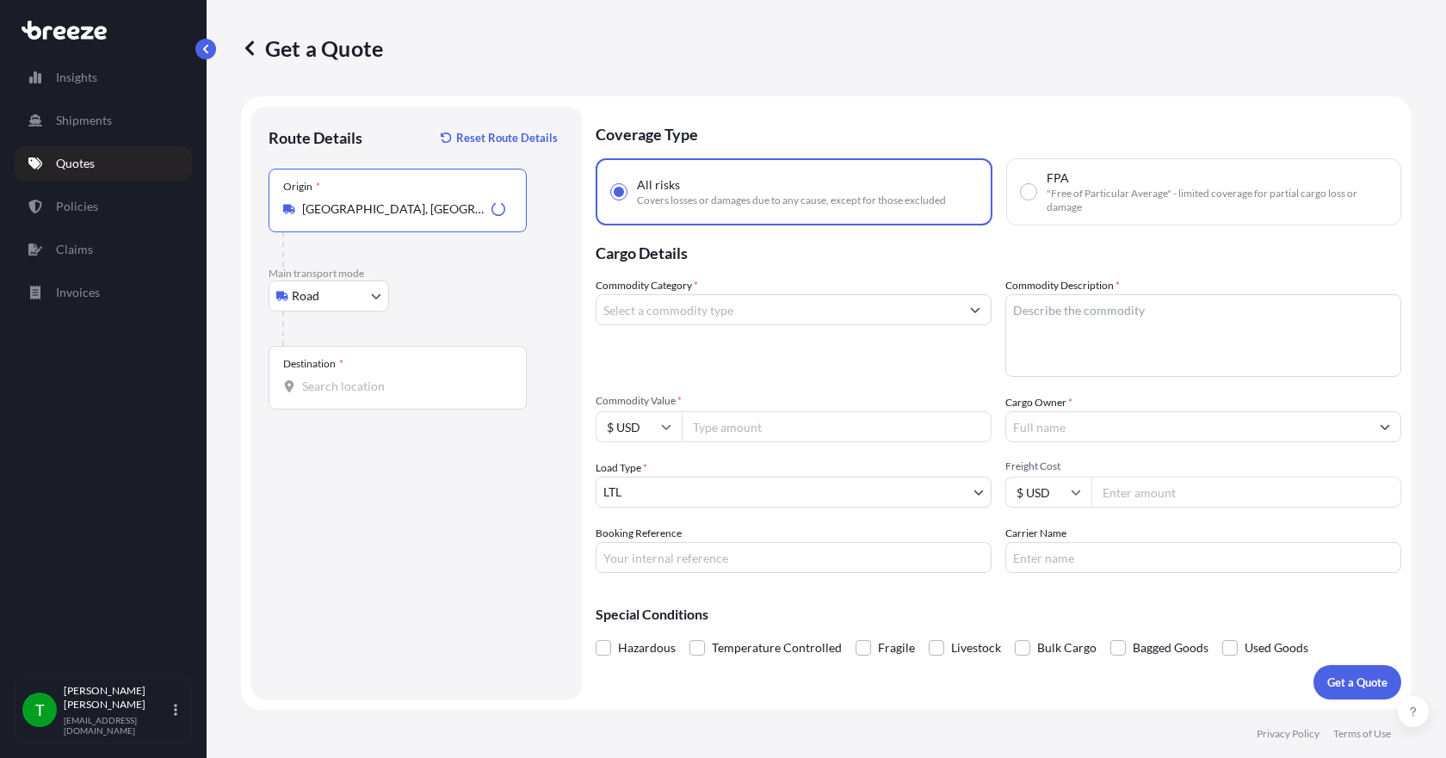
type input "[GEOGRAPHIC_DATA], [GEOGRAPHIC_DATA]"
click at [317, 382] on input "Destination *" at bounding box center [403, 386] width 203 height 17
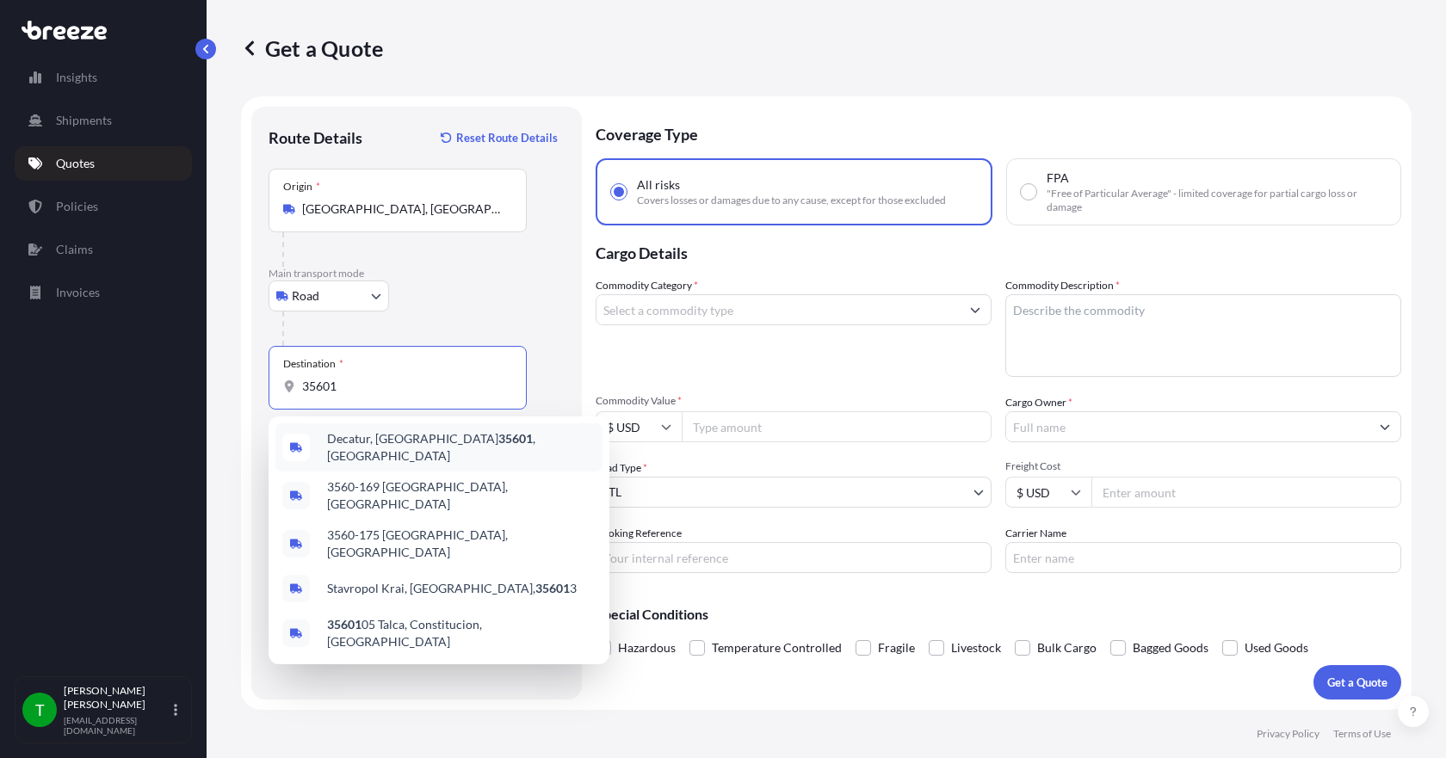
click at [342, 447] on span "[GEOGRAPHIC_DATA]" at bounding box center [461, 447] width 268 height 34
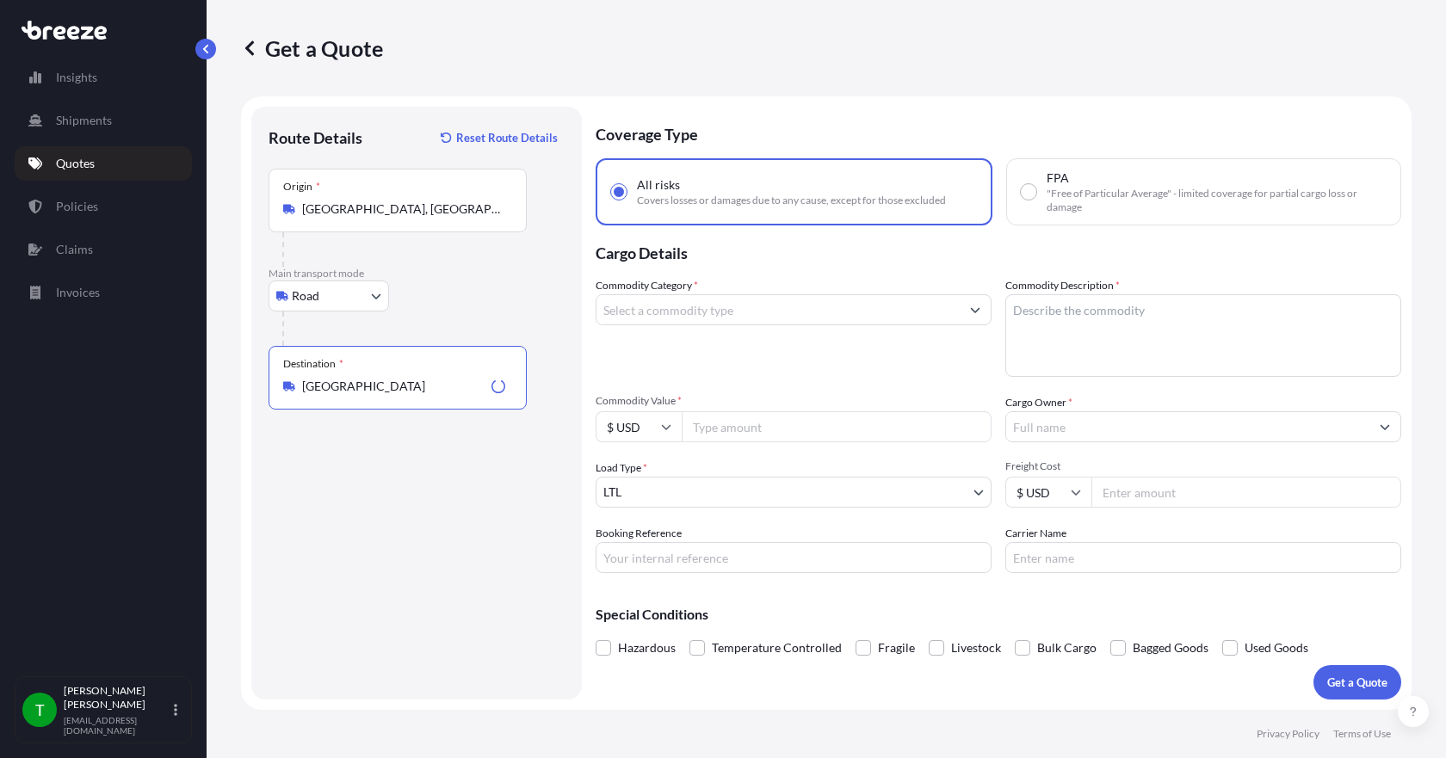
type input "[GEOGRAPHIC_DATA]"
click at [663, 312] on input "Commodity Category *" at bounding box center [777, 309] width 363 height 31
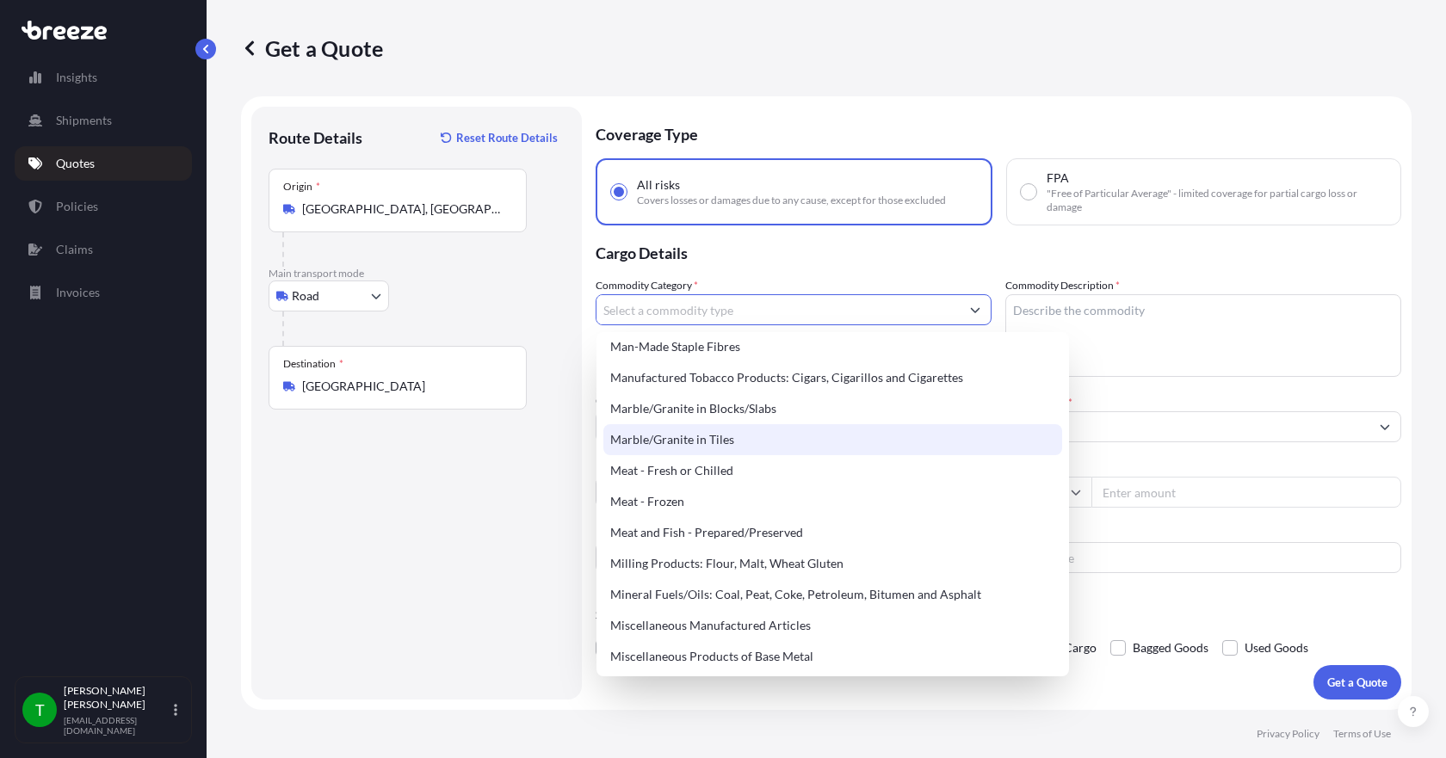
scroll to position [2237, 0]
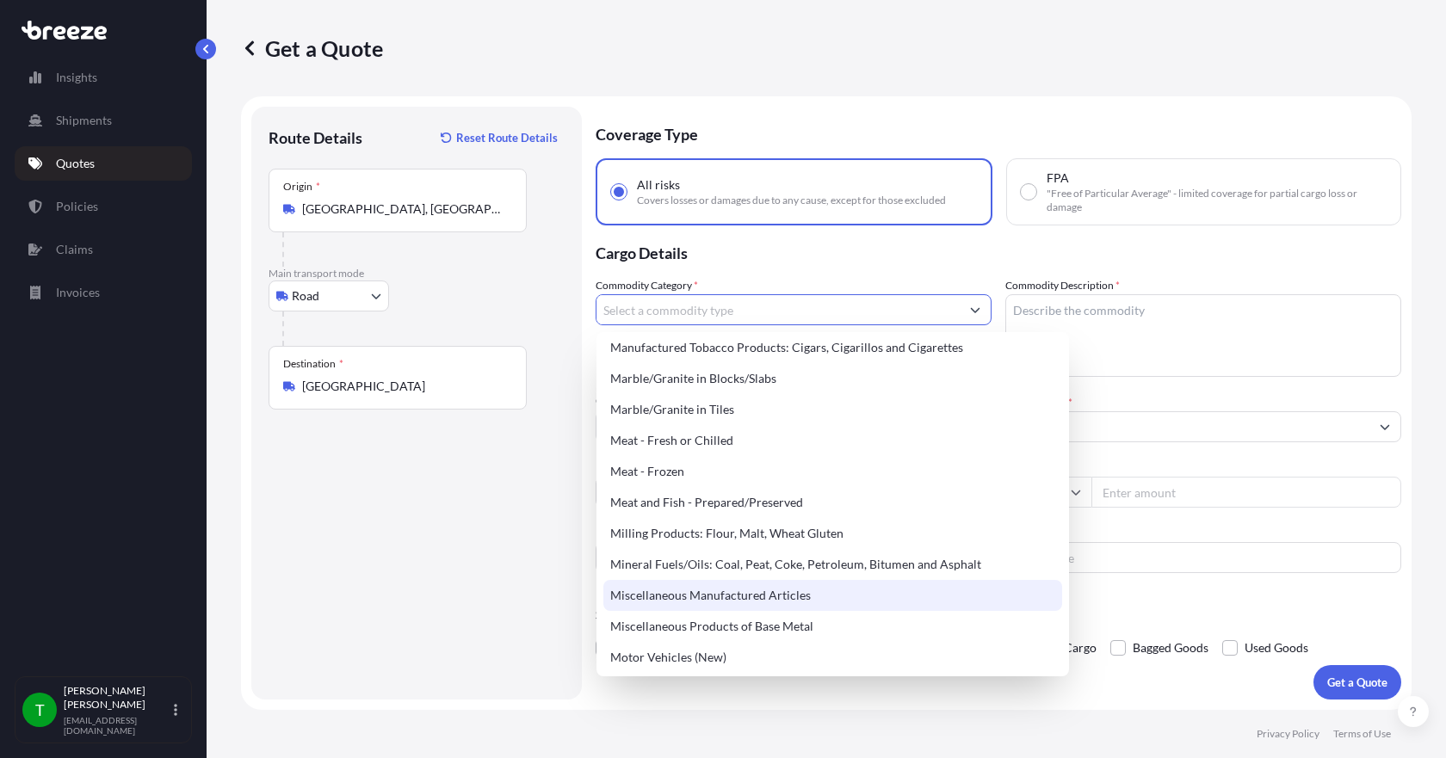
click at [701, 591] on div "Miscellaneous Manufactured Articles" at bounding box center [832, 595] width 459 height 31
type input "Miscellaneous Manufactured Articles"
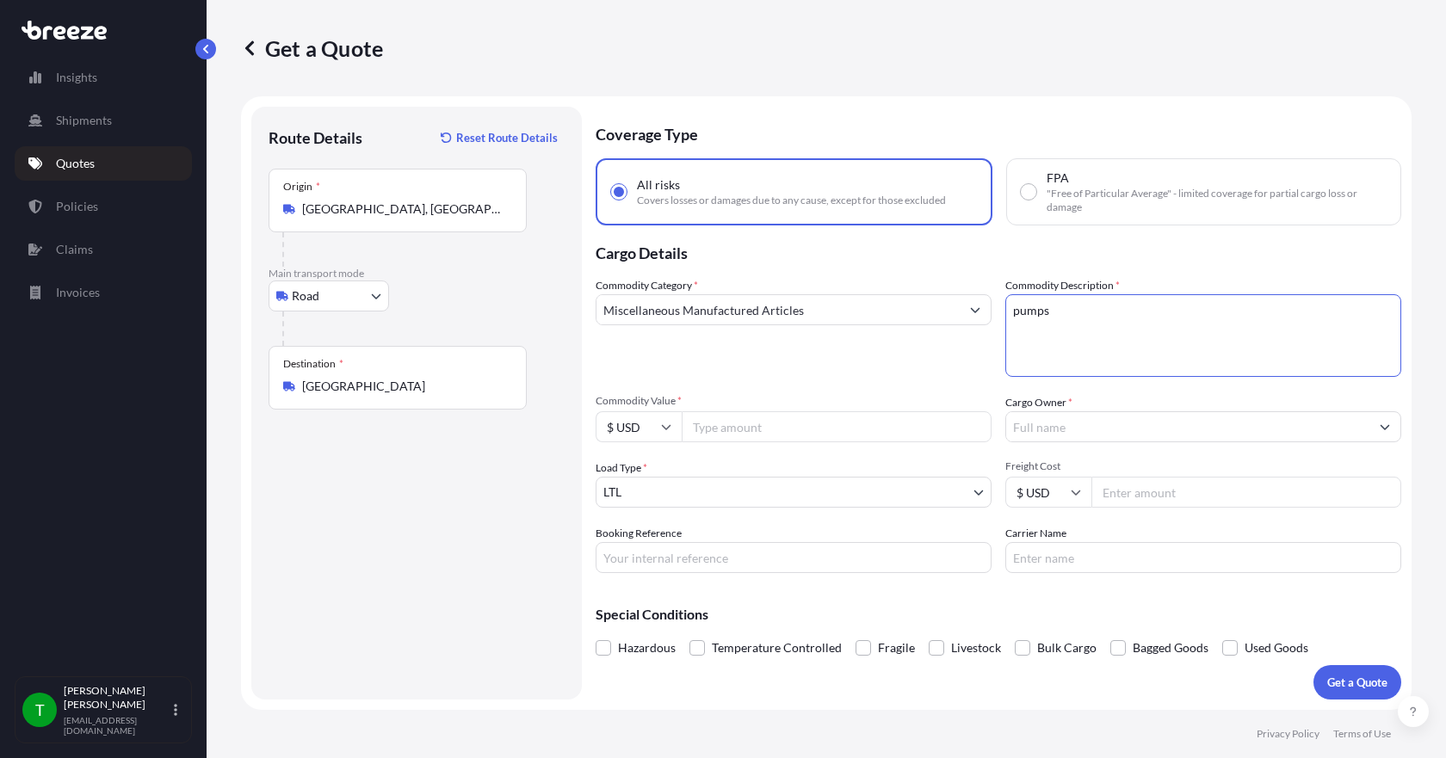
type textarea "pumps"
type input "4721.48"
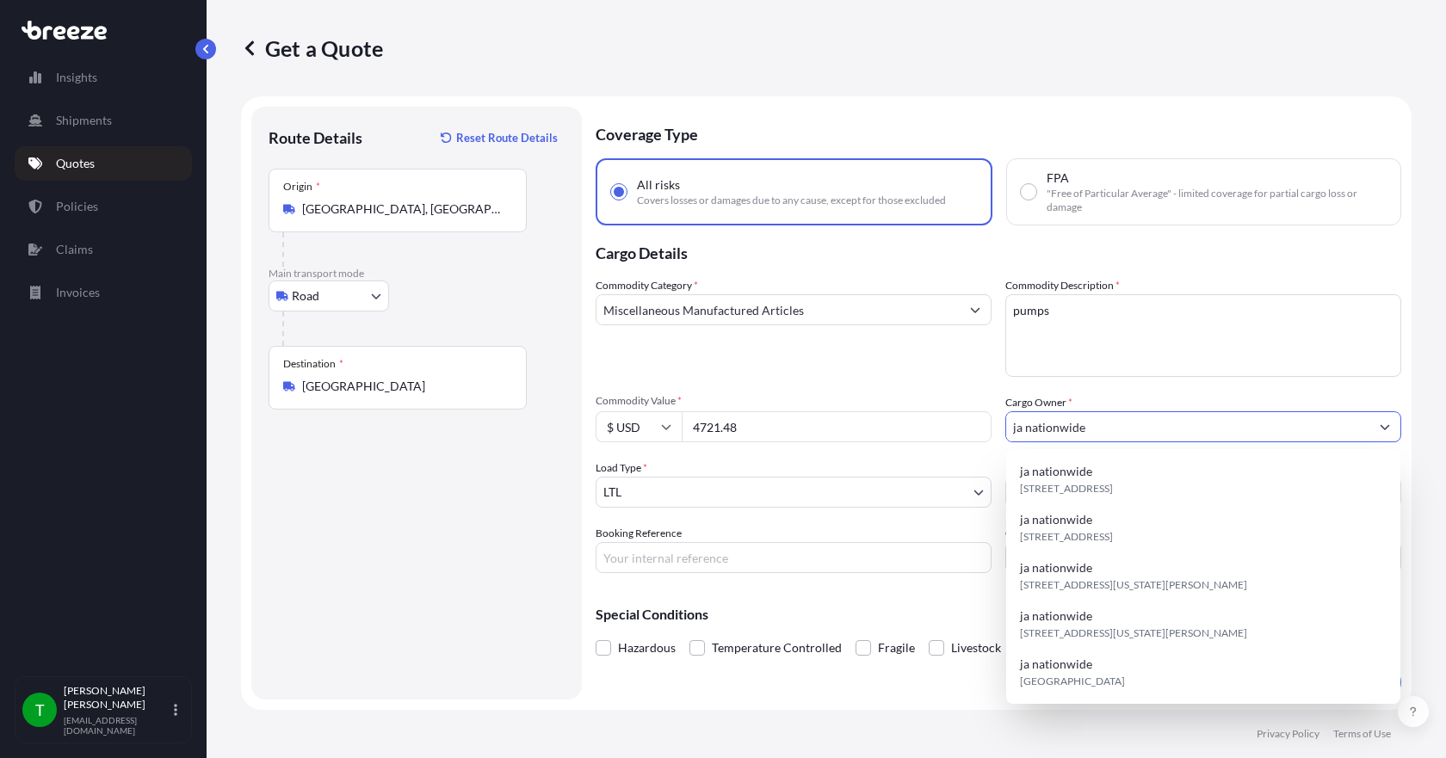
type input "ja nationwide"
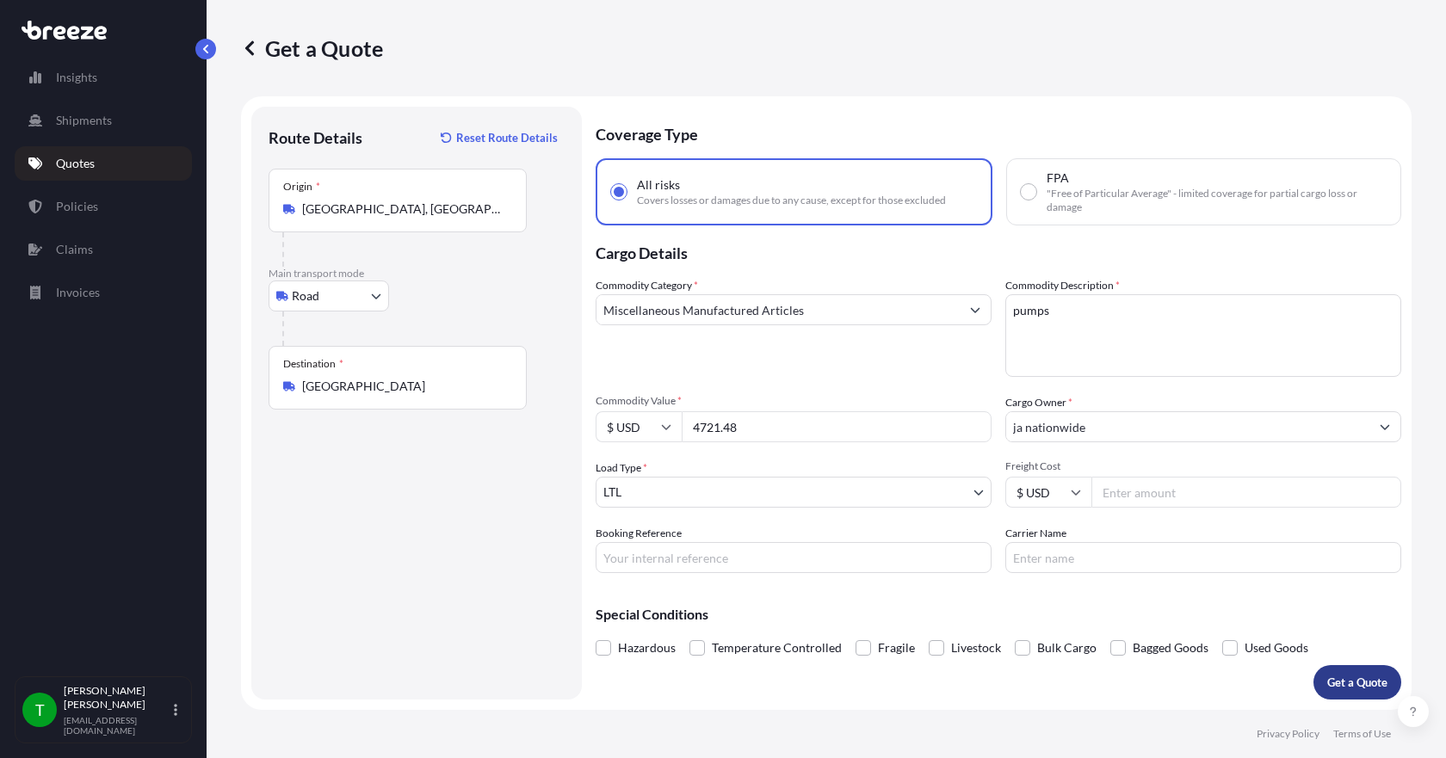
click at [1361, 677] on p "Get a Quote" at bounding box center [1357, 682] width 60 height 17
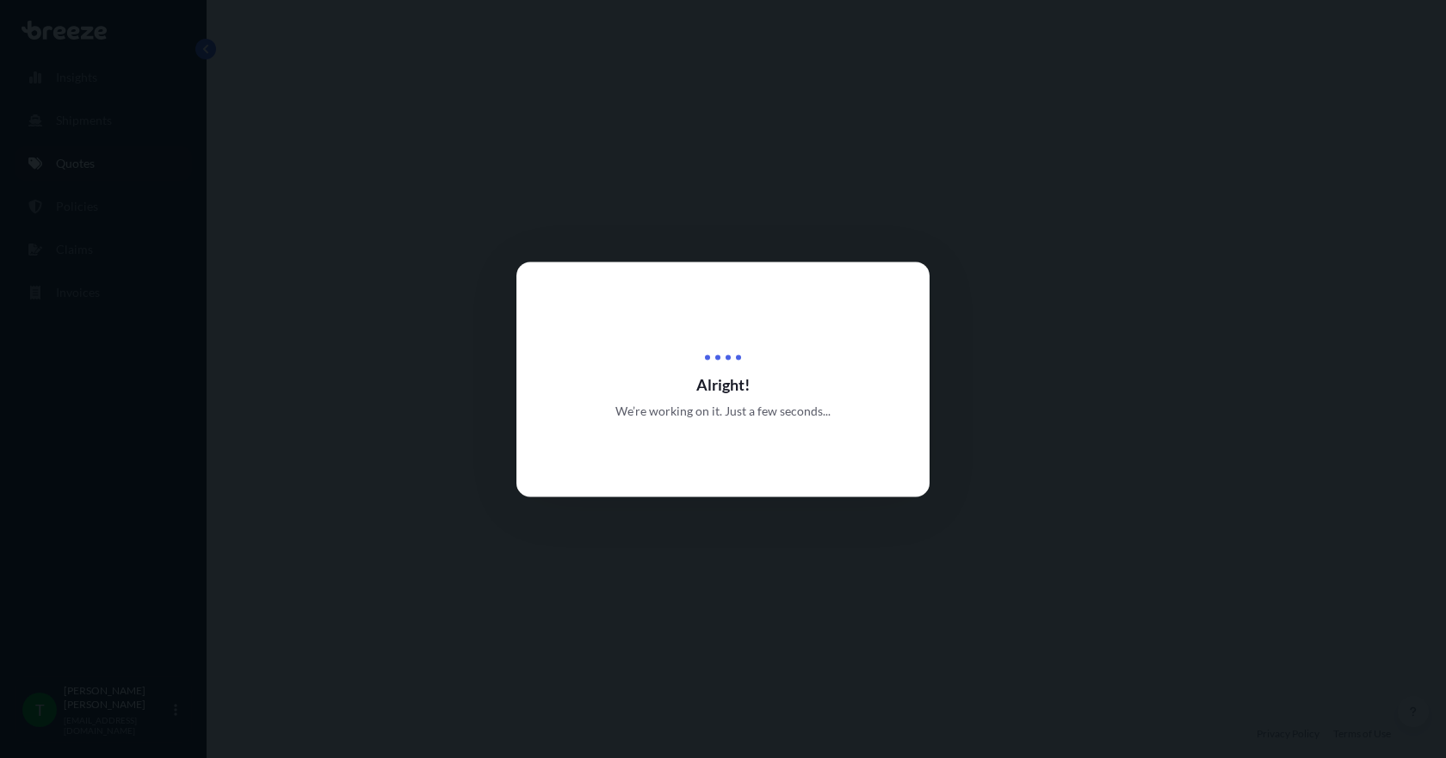
select select "Road"
select select "1"
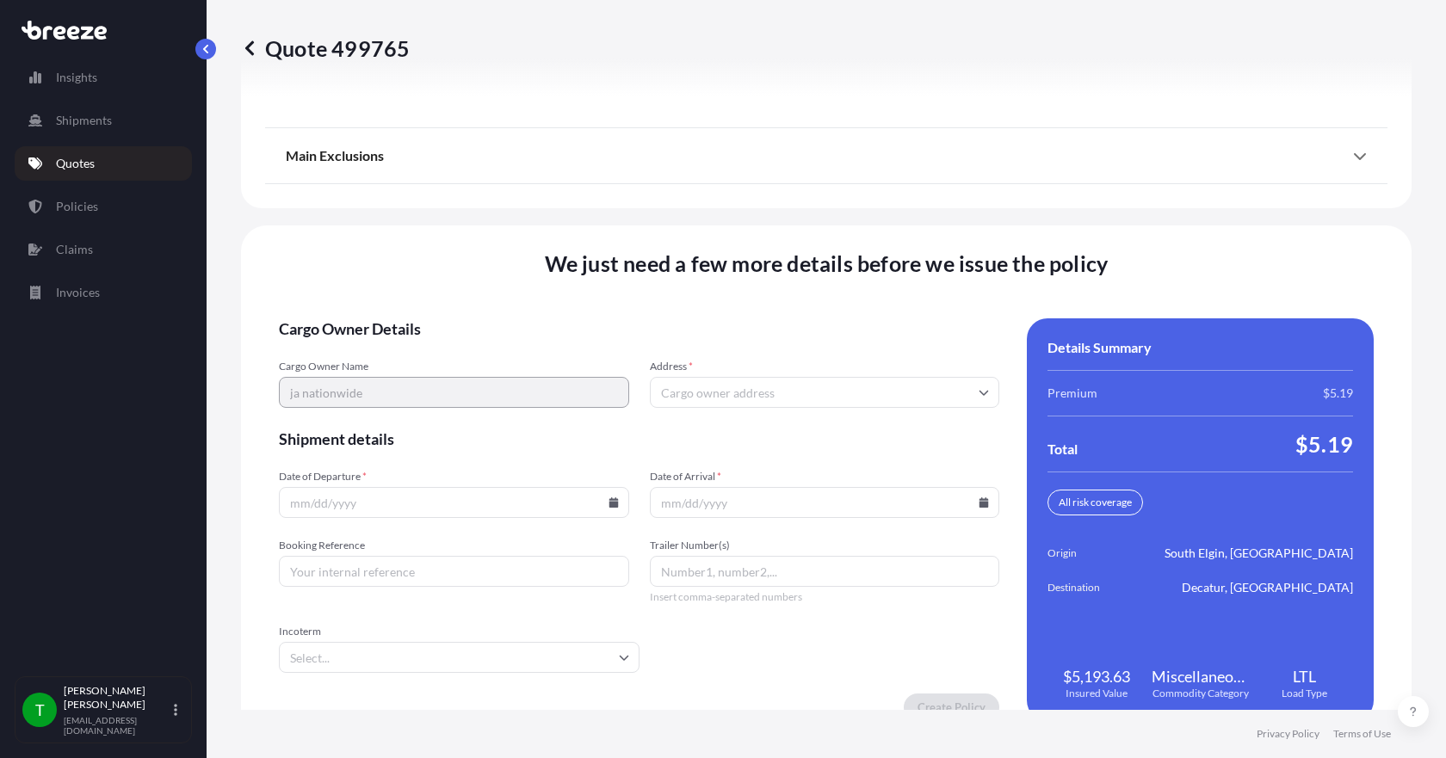
scroll to position [2254, 0]
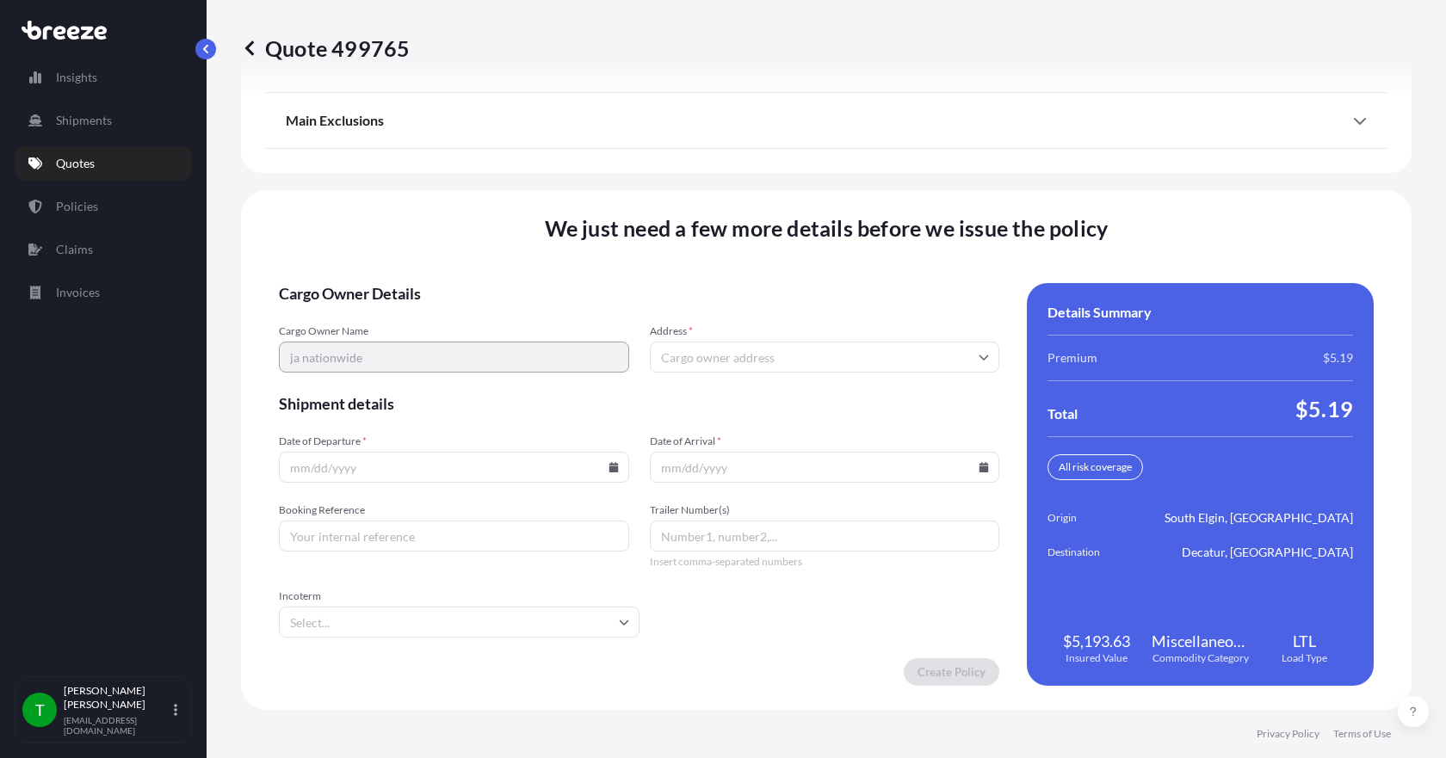
click at [680, 349] on input "Address *" at bounding box center [825, 357] width 350 height 31
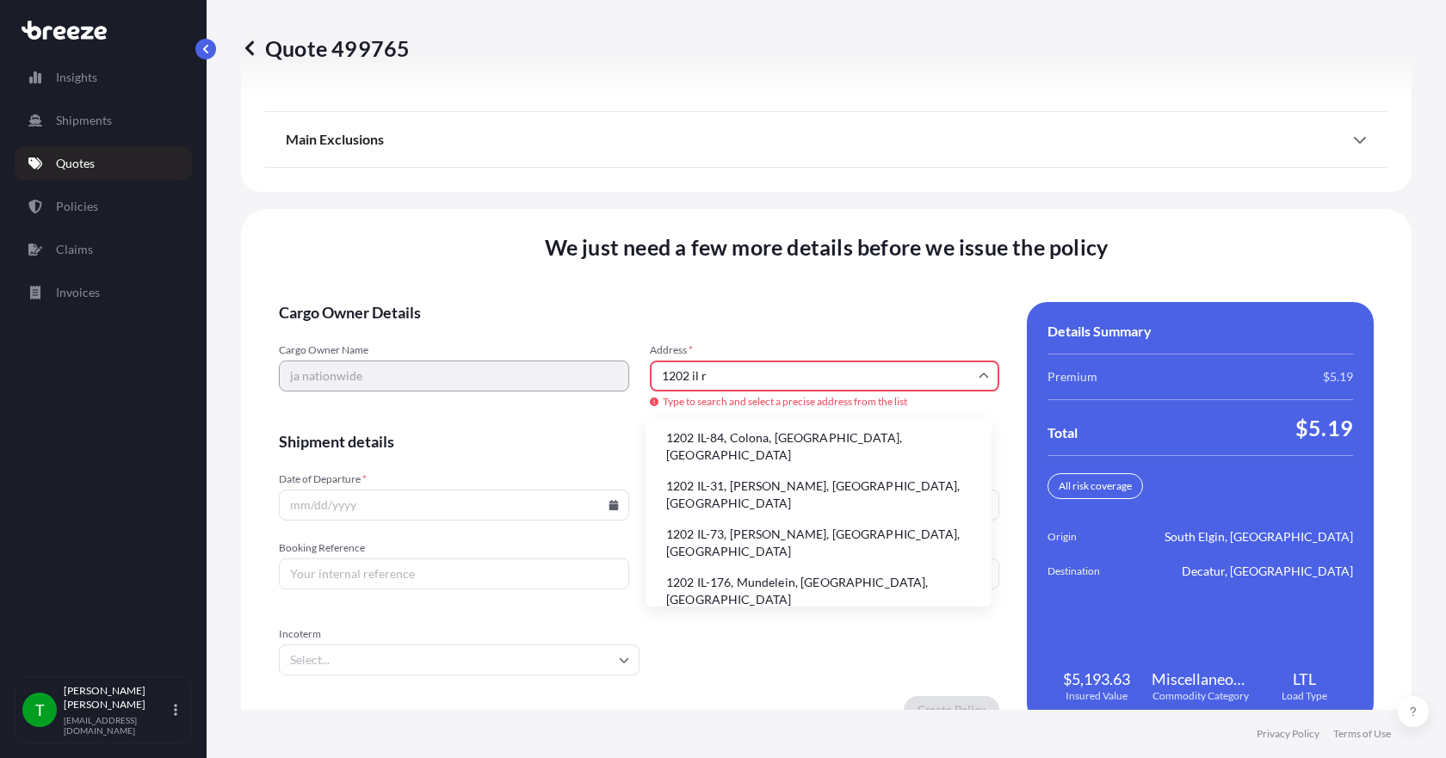
click at [694, 478] on li "1202 IL-31, [PERSON_NAME], [GEOGRAPHIC_DATA], [GEOGRAPHIC_DATA]" at bounding box center [818, 494] width 332 height 45
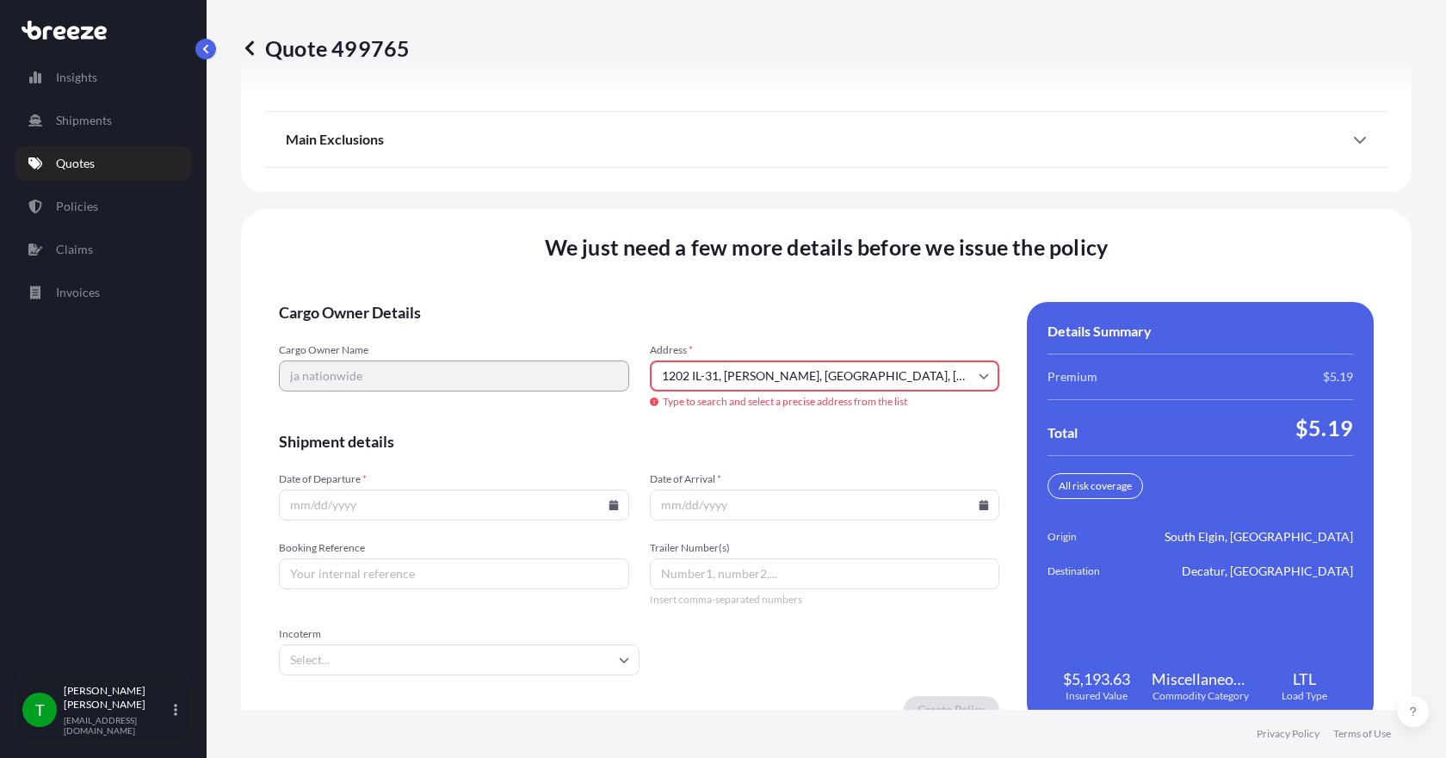
type input "[STREET_ADDRESS][PERSON_NAME]"
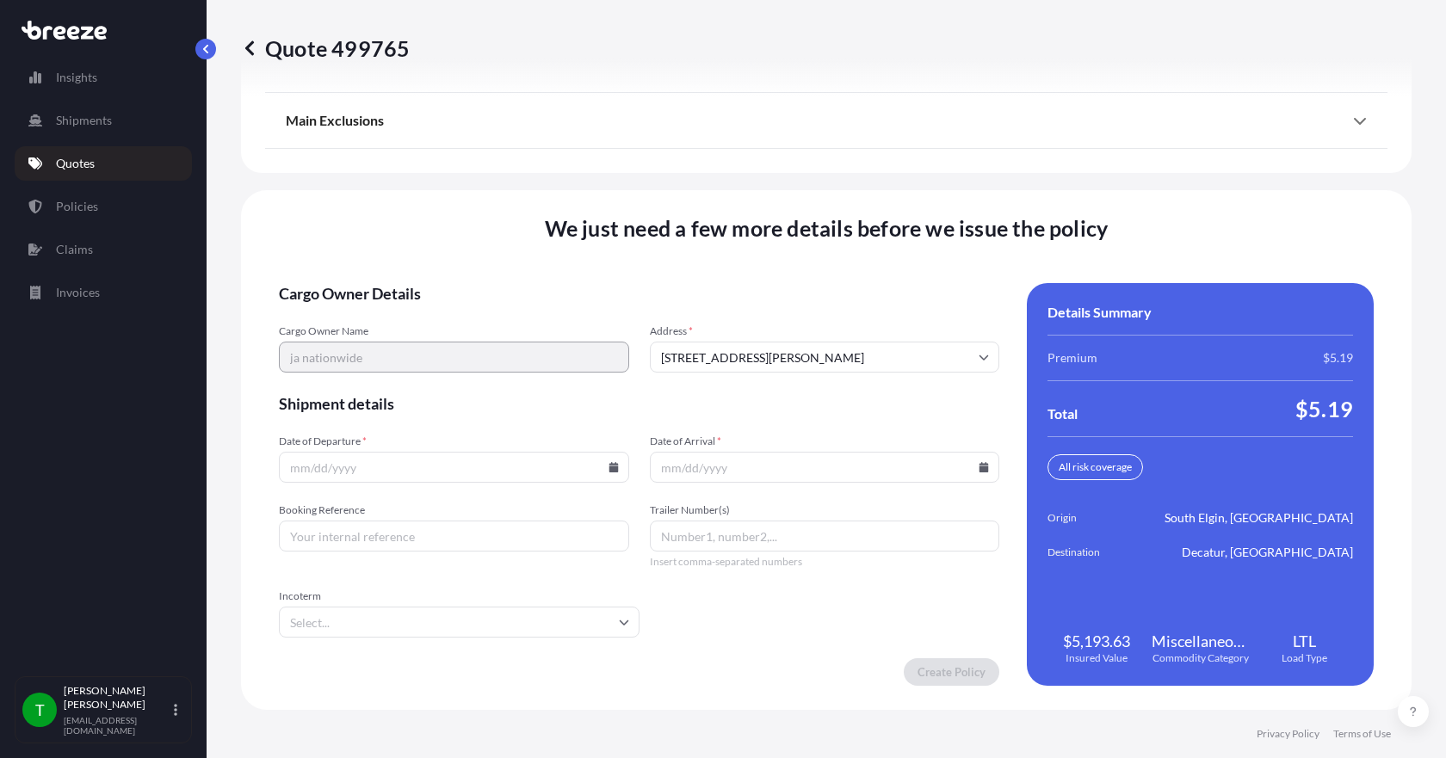
click at [608, 471] on icon at bounding box center [612, 467] width 9 height 10
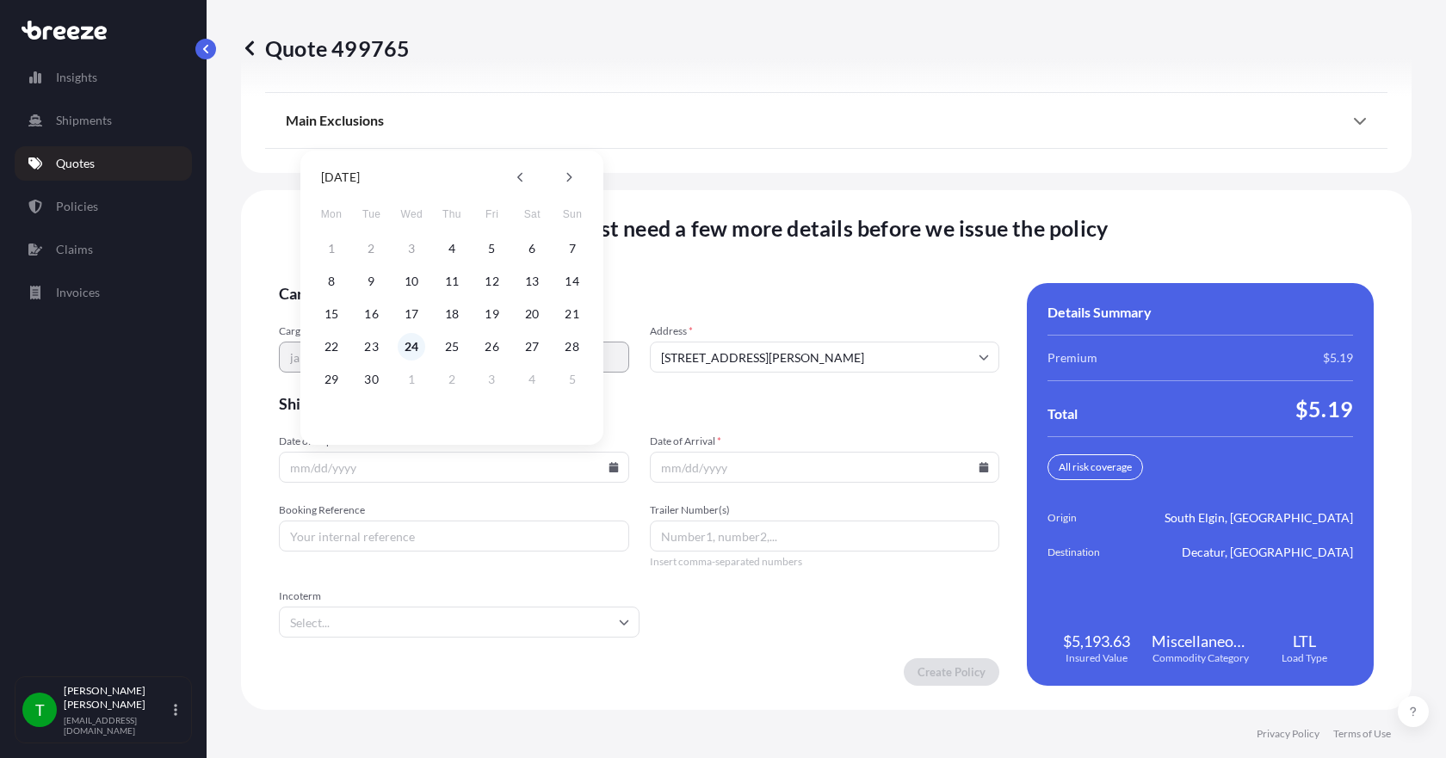
click at [406, 349] on button "24" at bounding box center [412, 347] width 28 height 28
type input "[DATE]"
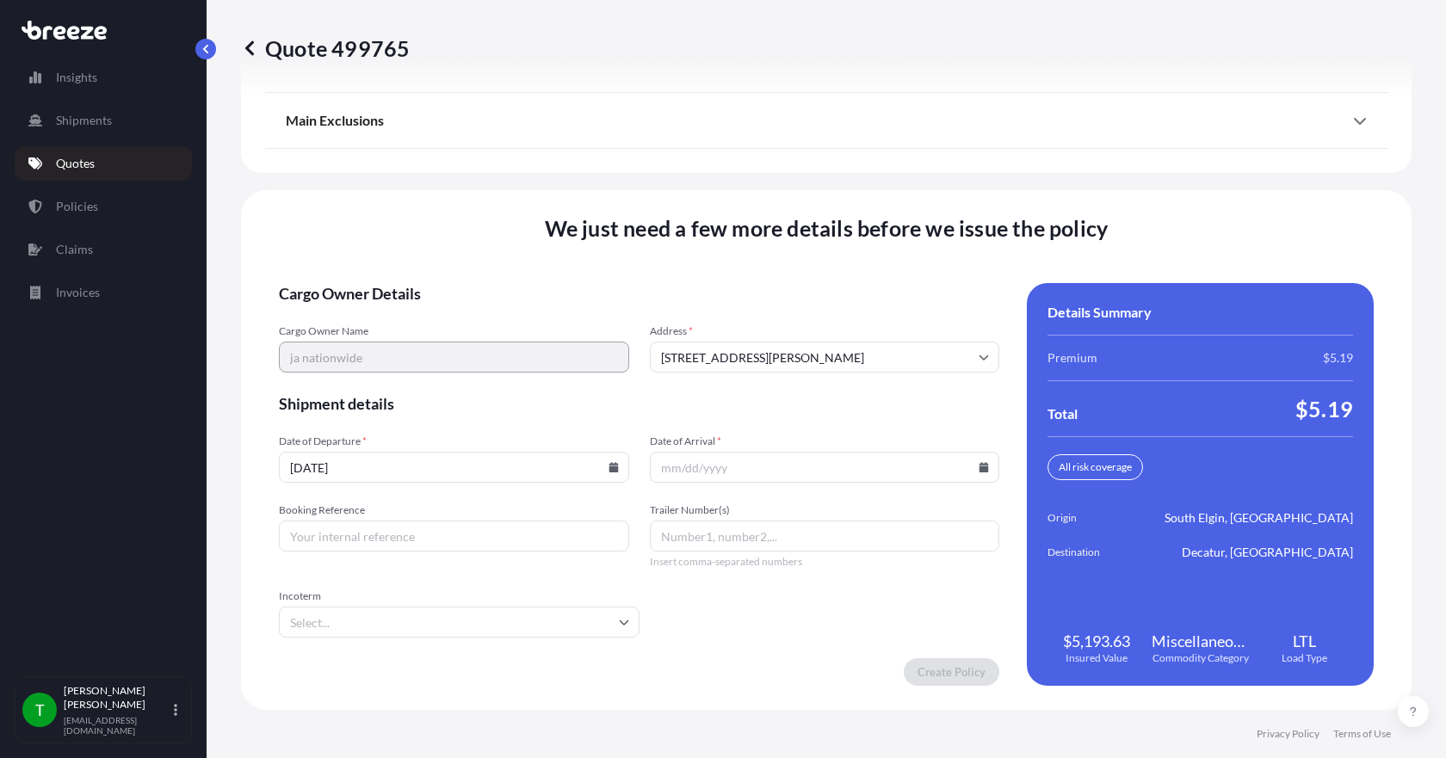
click at [979, 465] on icon at bounding box center [983, 467] width 9 height 10
click at [700, 377] on button "29" at bounding box center [698, 380] width 28 height 28
type input "[DATE]"
click at [492, 535] on input "Booking Reference" at bounding box center [454, 536] width 350 height 31
type input "350042"
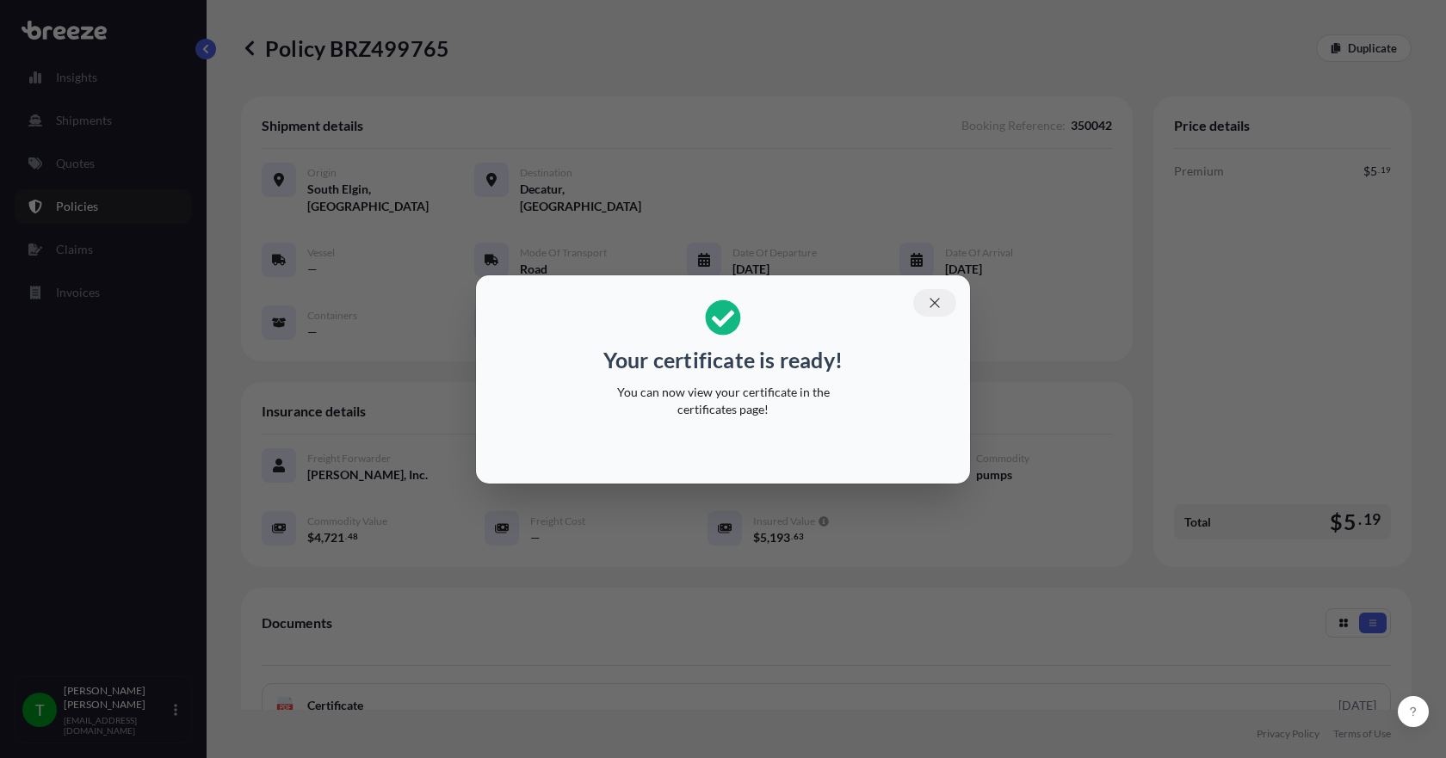
click at [930, 305] on icon "button" at bounding box center [934, 302] width 15 height 15
